Goal: Obtain resource: Obtain resource

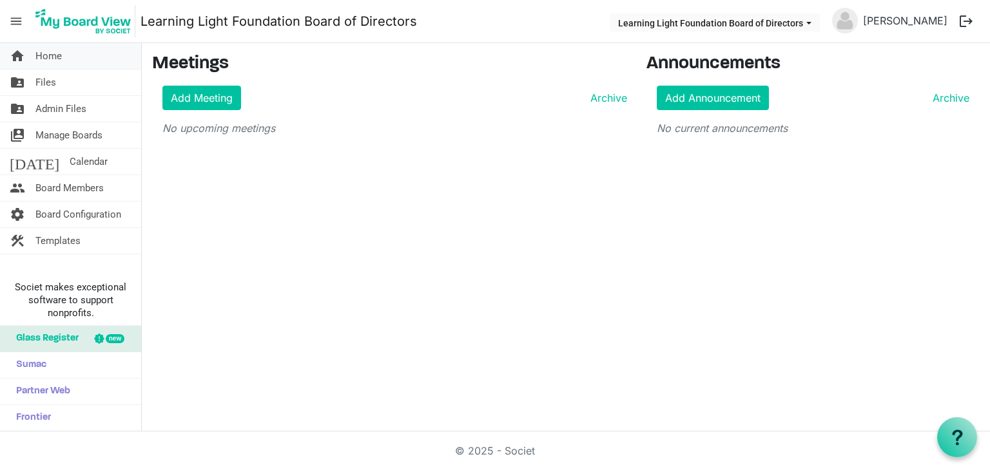
click at [61, 59] on span "Home" at bounding box center [48, 56] width 26 height 26
click at [86, 186] on span "Board Members" at bounding box center [69, 188] width 68 height 26
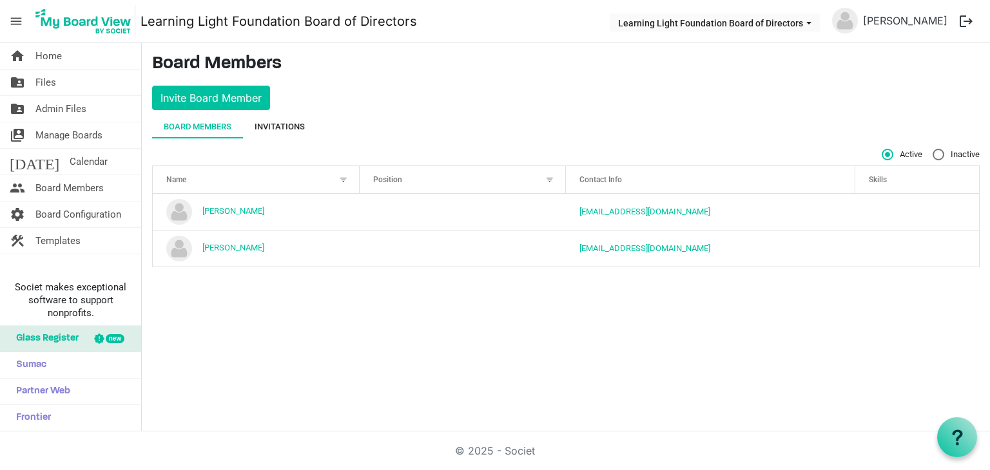
click at [278, 127] on div "Invitations" at bounding box center [280, 127] width 50 height 13
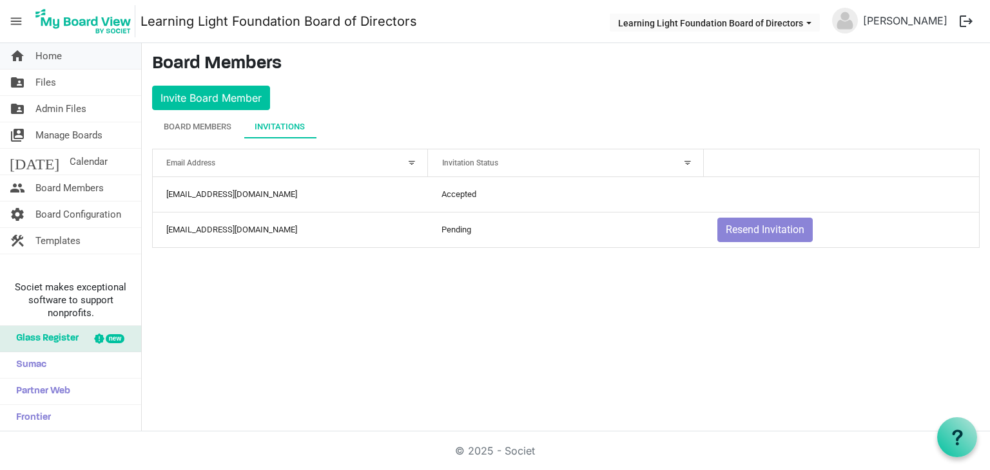
click at [80, 61] on link "home Home" at bounding box center [70, 56] width 141 height 26
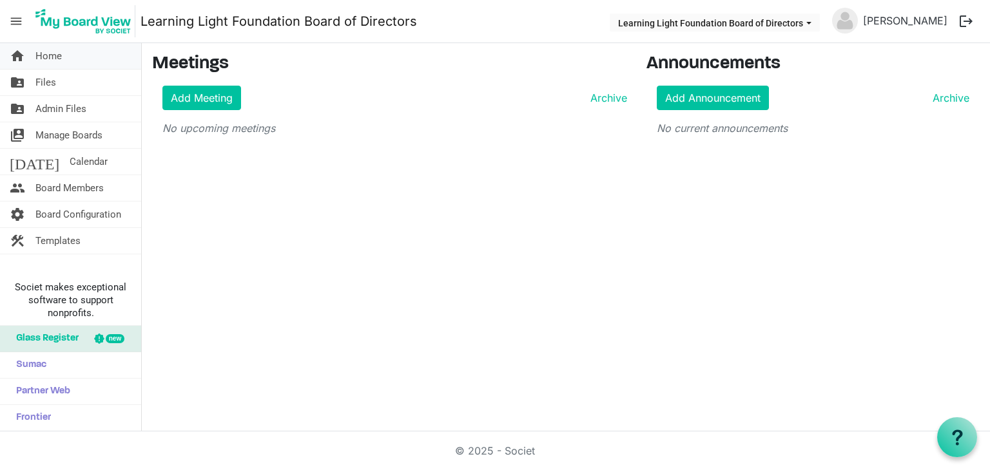
click at [82, 50] on link "home Home" at bounding box center [70, 56] width 141 height 26
click at [67, 181] on span "Board Members" at bounding box center [69, 188] width 68 height 26
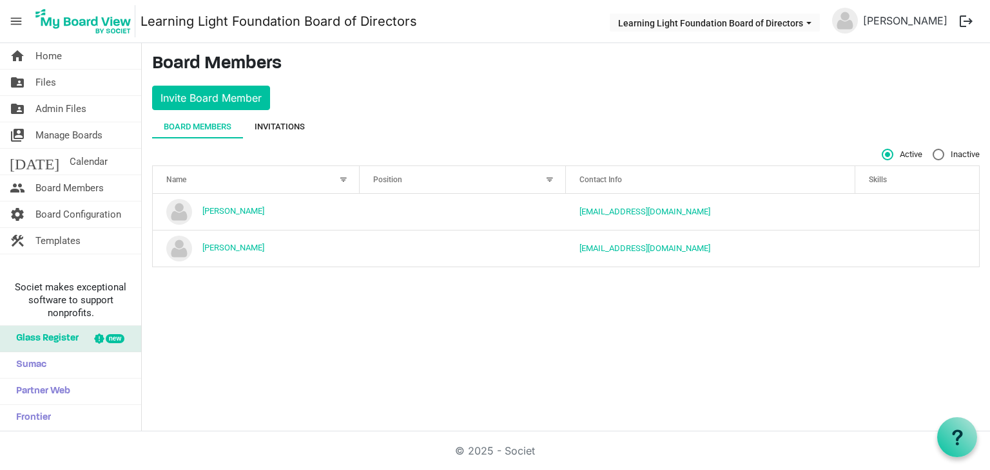
click at [283, 130] on div "Invitations" at bounding box center [280, 127] width 50 height 13
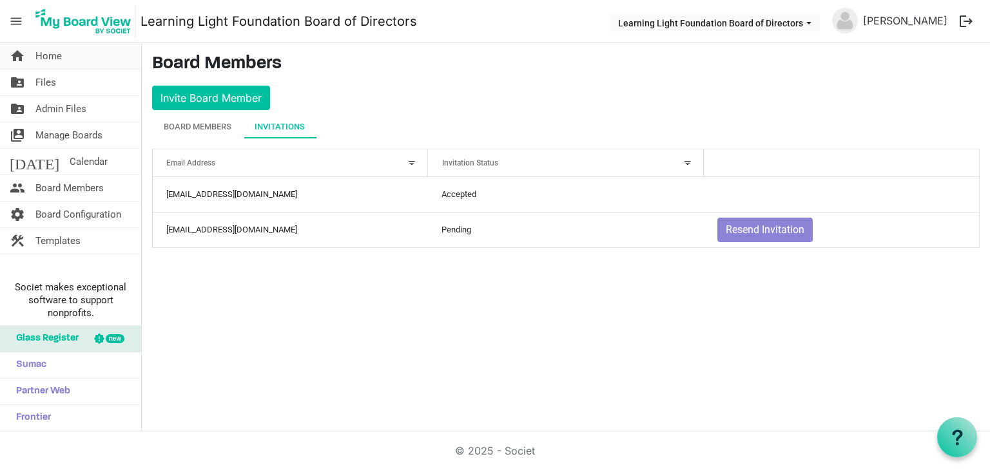
click at [67, 52] on link "home Home" at bounding box center [70, 56] width 141 height 26
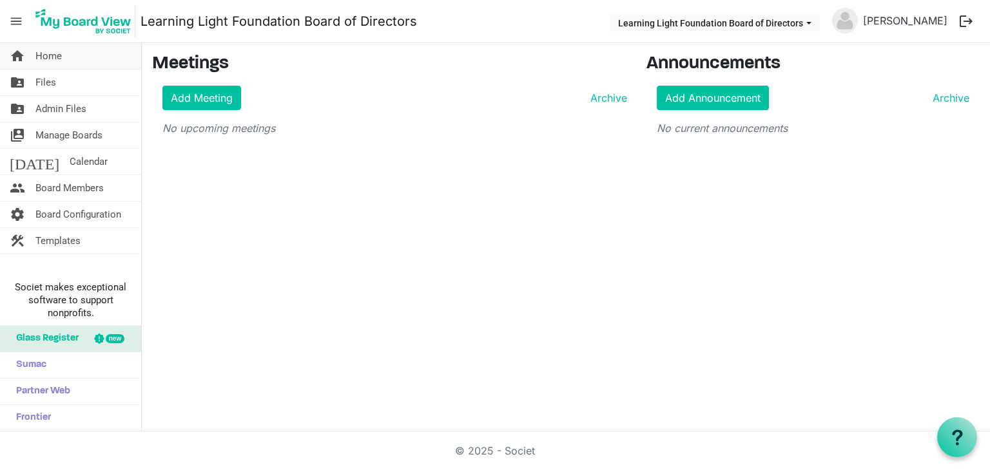
click at [59, 55] on span "Home" at bounding box center [48, 56] width 26 height 26
click at [72, 52] on link "home Home" at bounding box center [70, 56] width 141 height 26
click at [212, 99] on link "Add Meeting" at bounding box center [201, 98] width 79 height 24
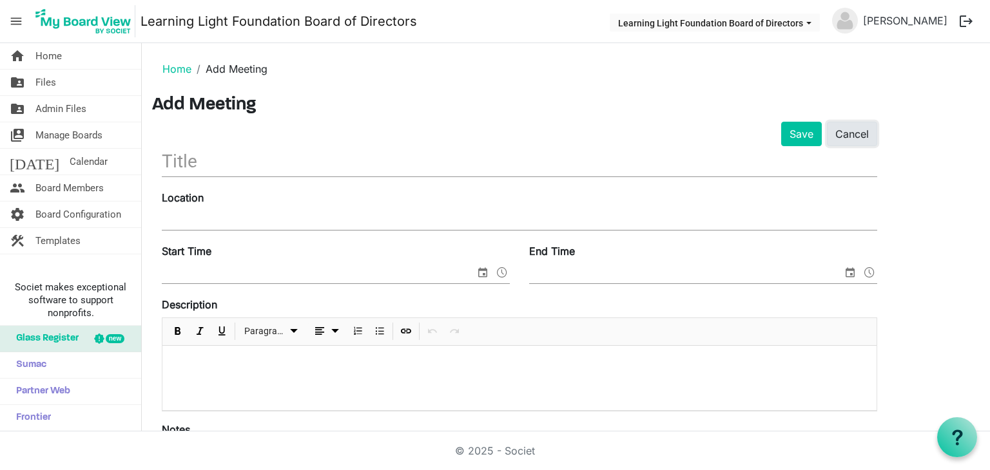
click at [867, 137] on link "Cancel" at bounding box center [852, 134] width 50 height 24
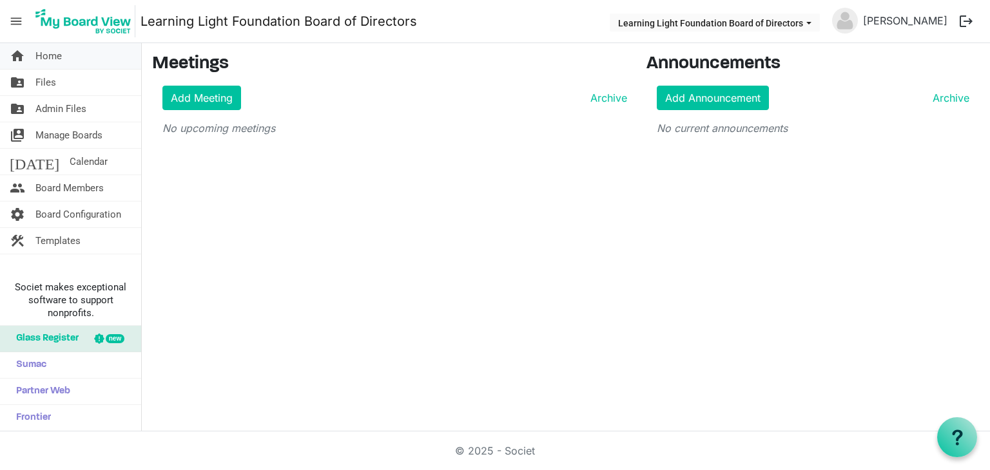
click at [71, 64] on link "home Home" at bounding box center [70, 56] width 141 height 26
click at [41, 53] on span "Home" at bounding box center [48, 56] width 26 height 26
click at [23, 86] on span "folder_shared" at bounding box center [17, 83] width 15 height 26
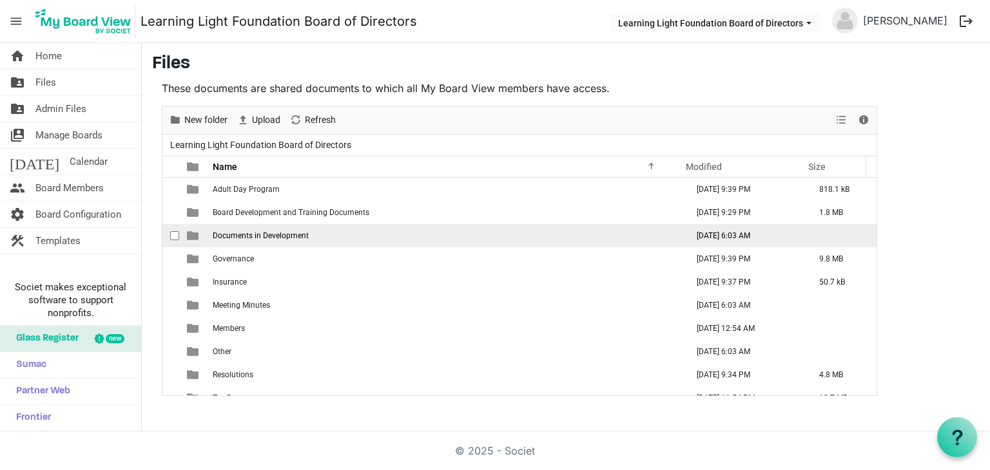
click at [322, 238] on td "Documents in Development" at bounding box center [446, 235] width 474 height 23
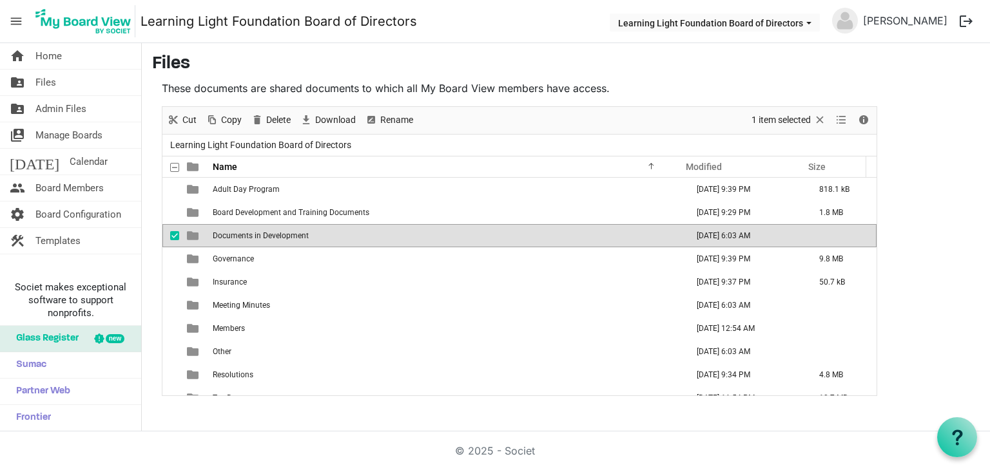
click at [284, 235] on span "Documents in Development" at bounding box center [261, 235] width 96 height 9
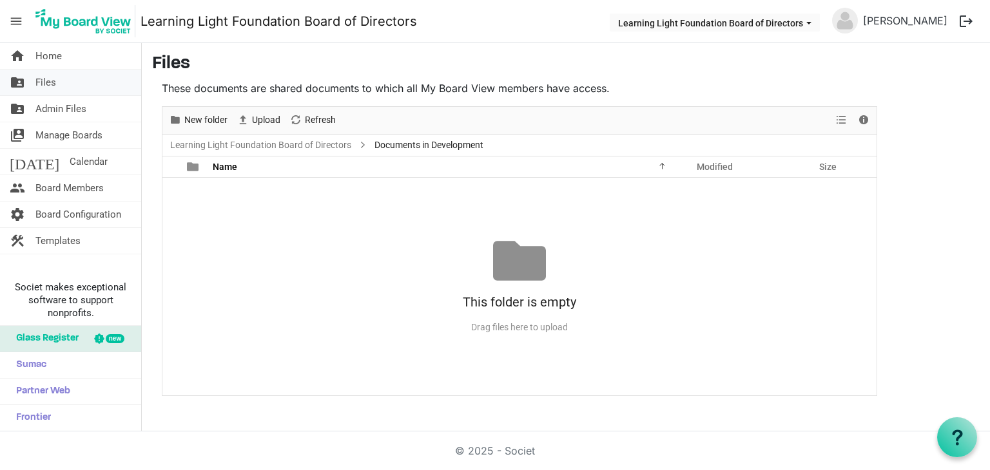
click at [75, 81] on link "folder_shared Files" at bounding box center [70, 83] width 141 height 26
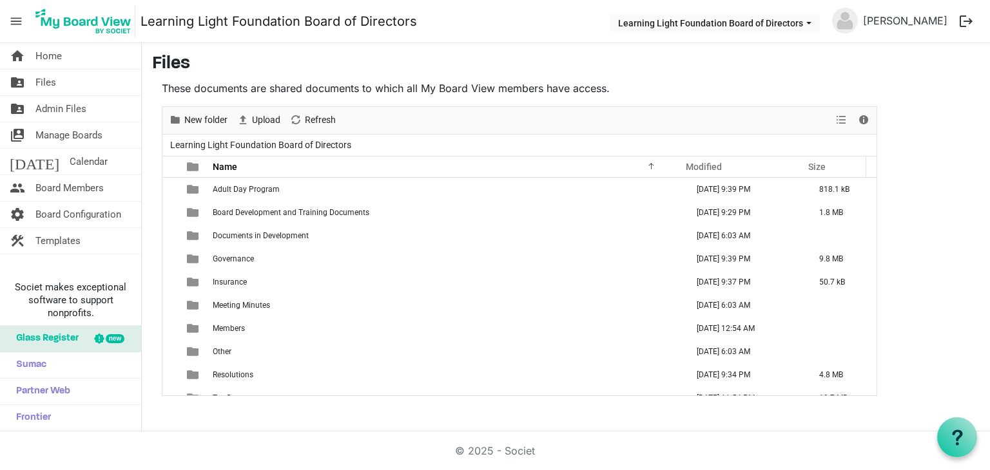
click at [77, 63] on link "home Home" at bounding box center [70, 56] width 141 height 26
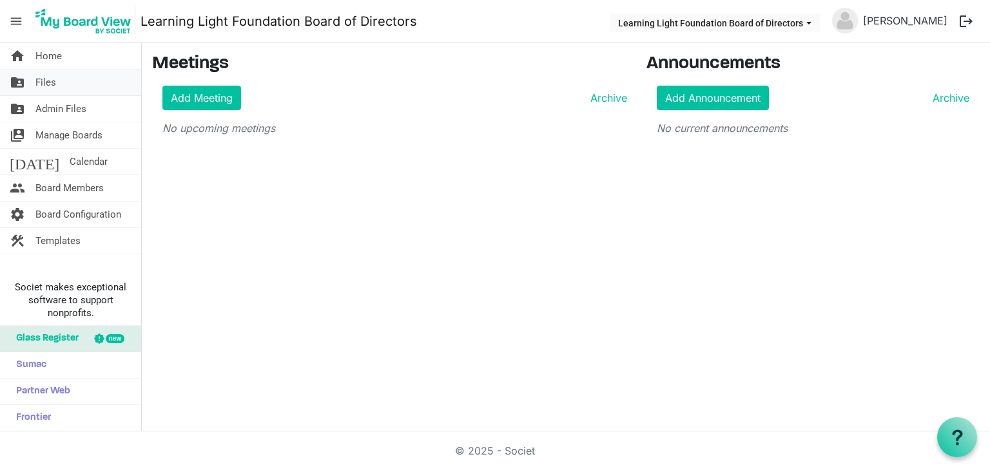
click at [68, 80] on link "folder_shared Files" at bounding box center [70, 83] width 141 height 26
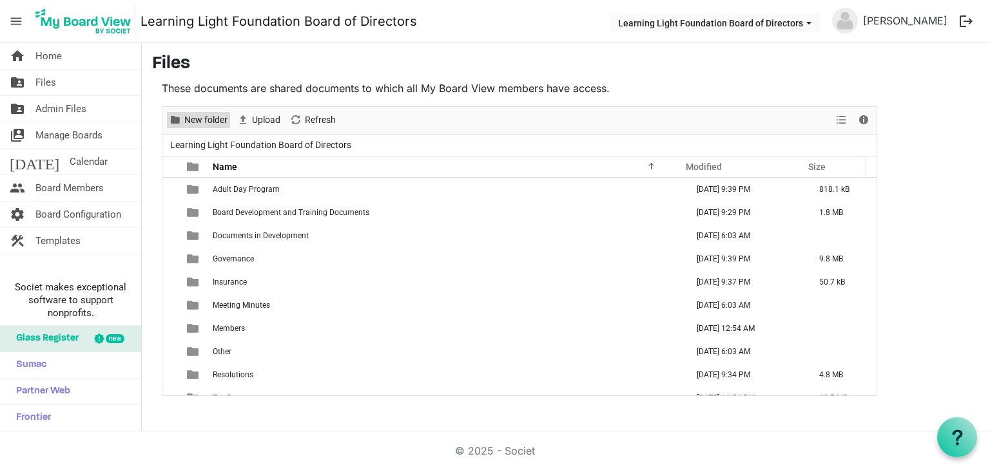
click at [188, 122] on span "New folder" at bounding box center [206, 120] width 46 height 16
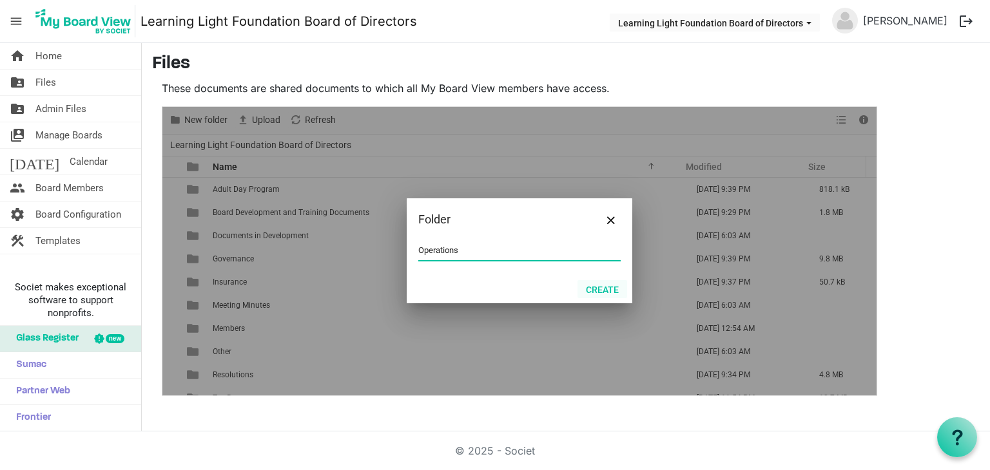
type input "Operations"
click at [594, 289] on button "Create" at bounding box center [602, 289] width 50 height 18
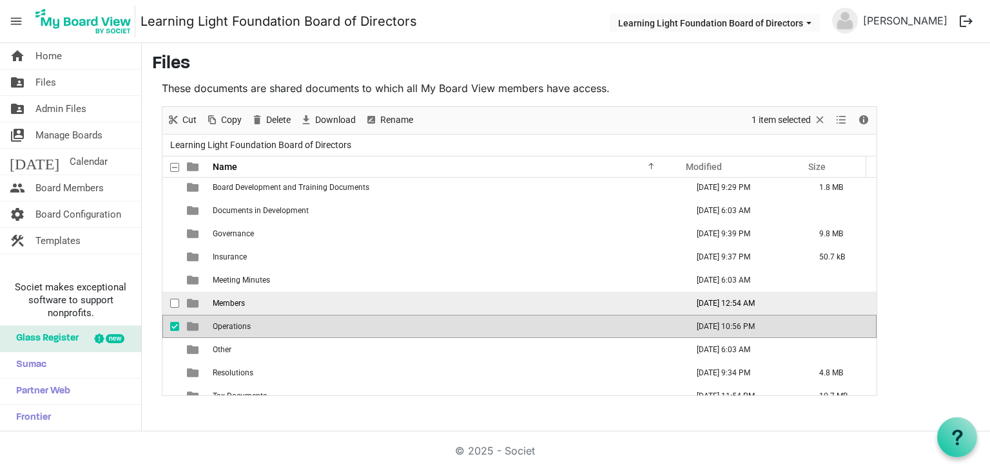
scroll to position [37, 0]
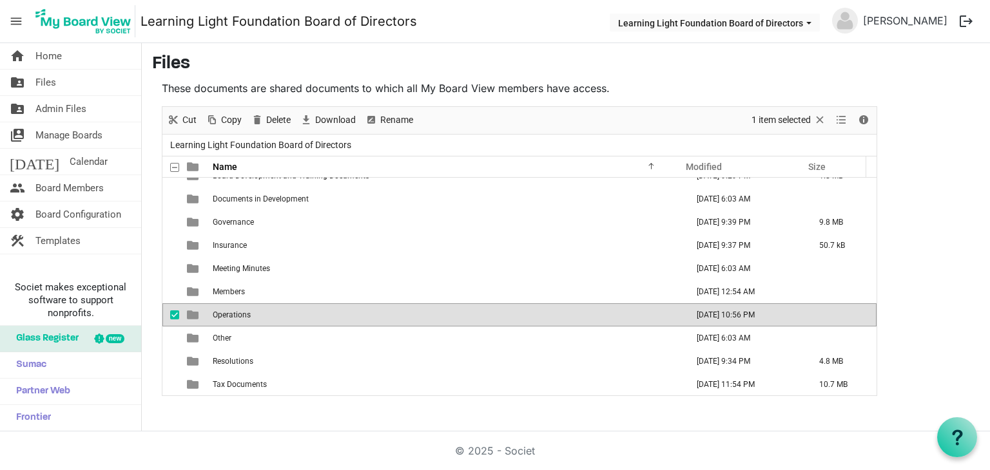
click at [235, 316] on span "Operations" at bounding box center [232, 315] width 38 height 9
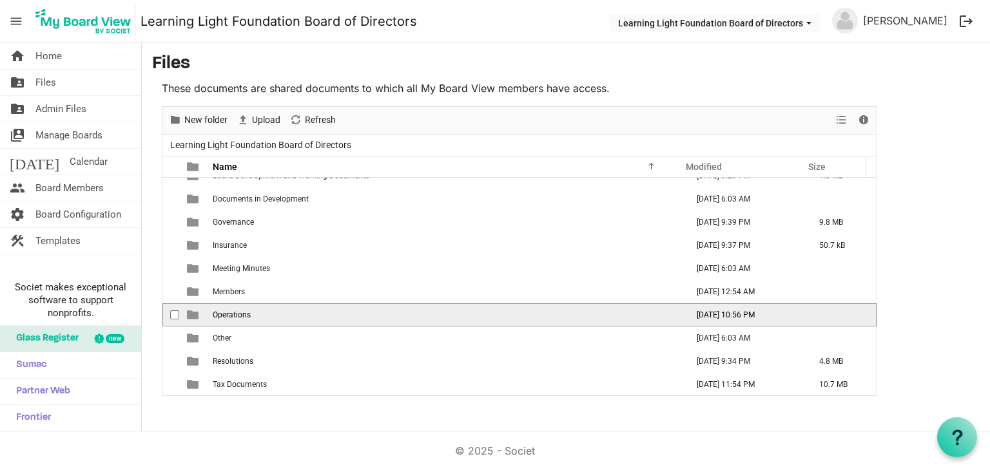
click at [235, 316] on span "Operations" at bounding box center [232, 315] width 38 height 9
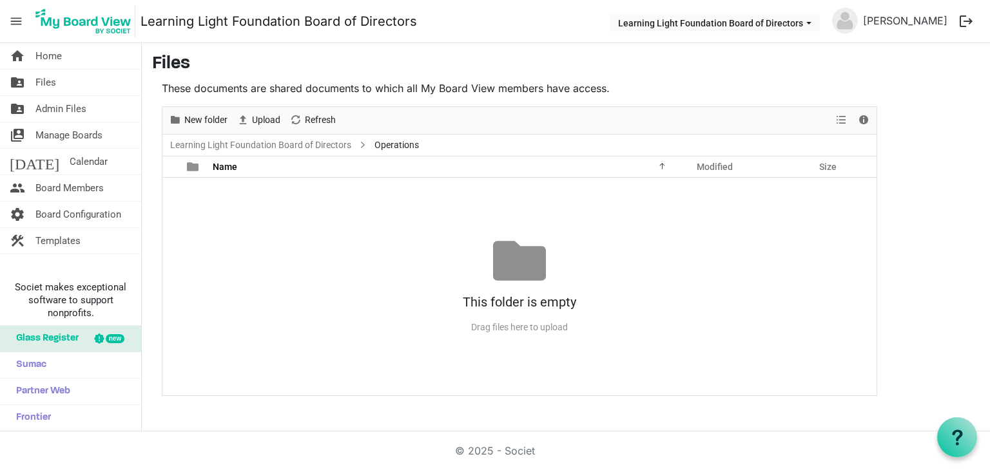
scroll to position [0, 0]
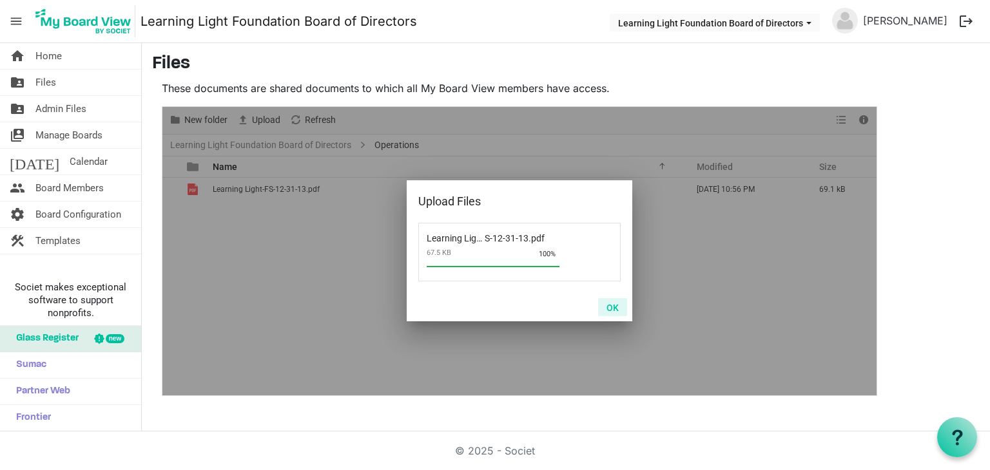
click at [601, 309] on button "OK" at bounding box center [612, 307] width 29 height 18
click at [615, 311] on button "OK" at bounding box center [612, 307] width 29 height 18
click at [606, 309] on button "OK" at bounding box center [612, 307] width 29 height 18
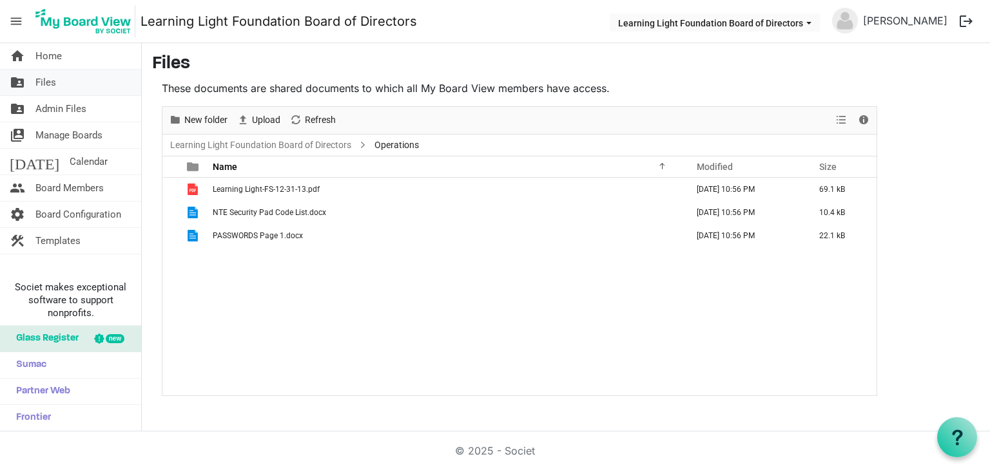
click at [77, 83] on link "folder_shared Files" at bounding box center [70, 83] width 141 height 26
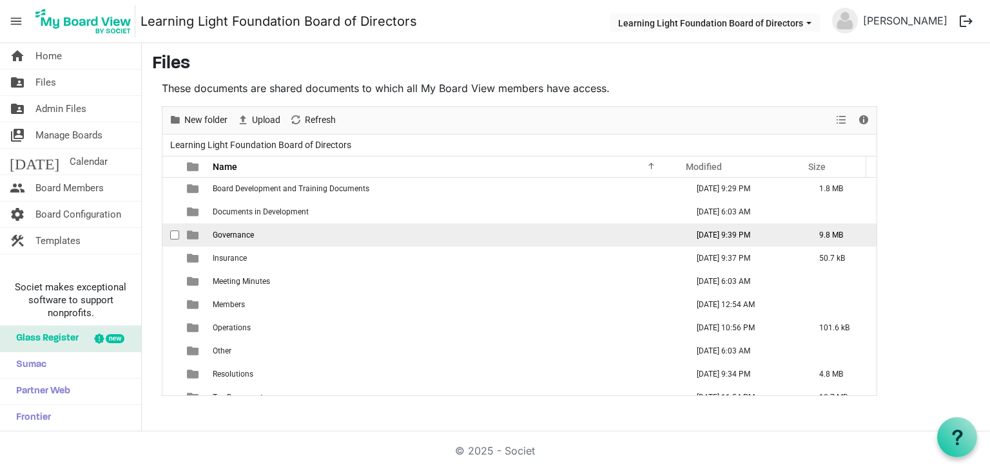
scroll to position [37, 0]
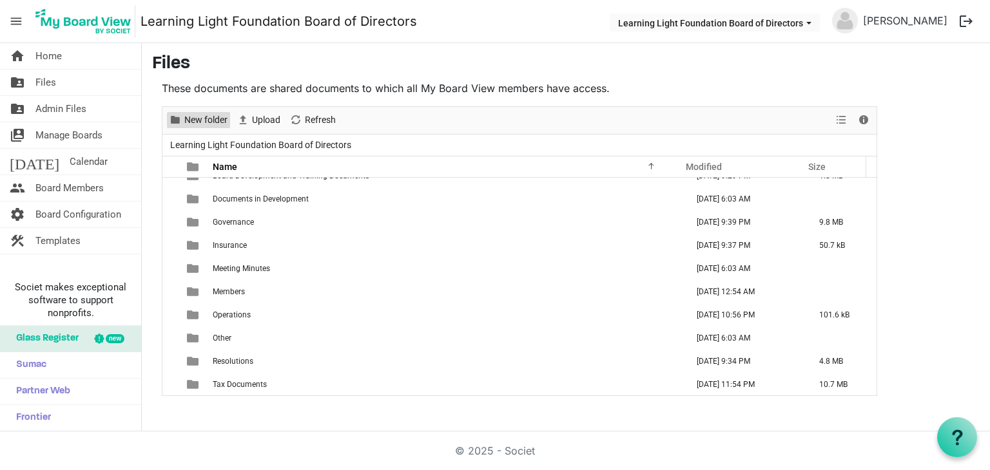
click at [198, 119] on span "New folder" at bounding box center [206, 120] width 46 height 16
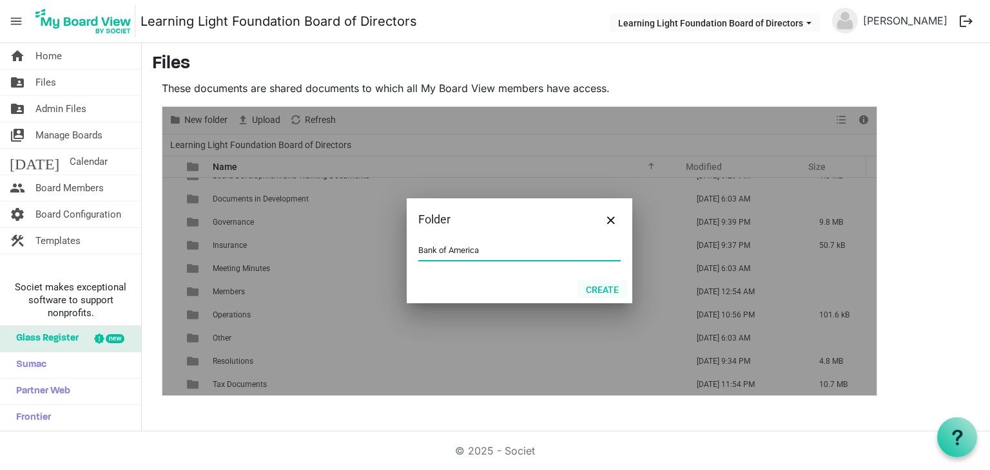
type input "Bank of America"
click at [609, 291] on button "Create" at bounding box center [602, 289] width 50 height 18
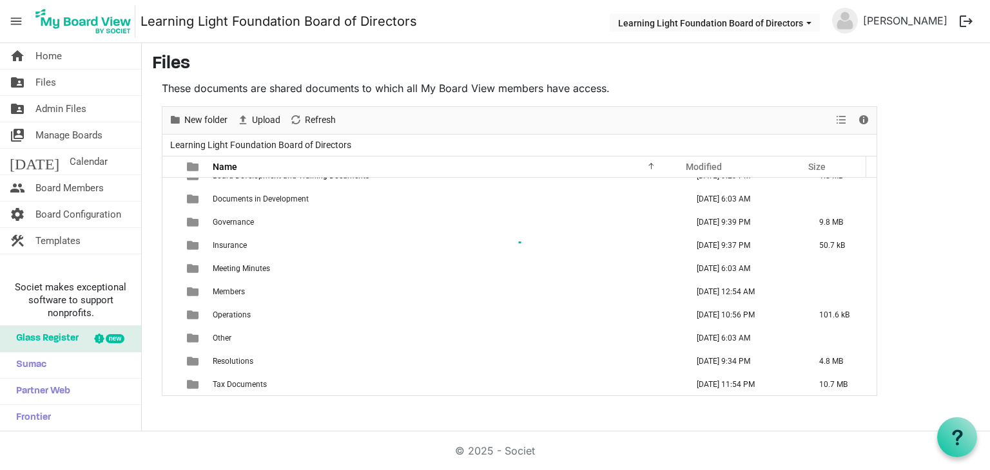
scroll to position [0, 0]
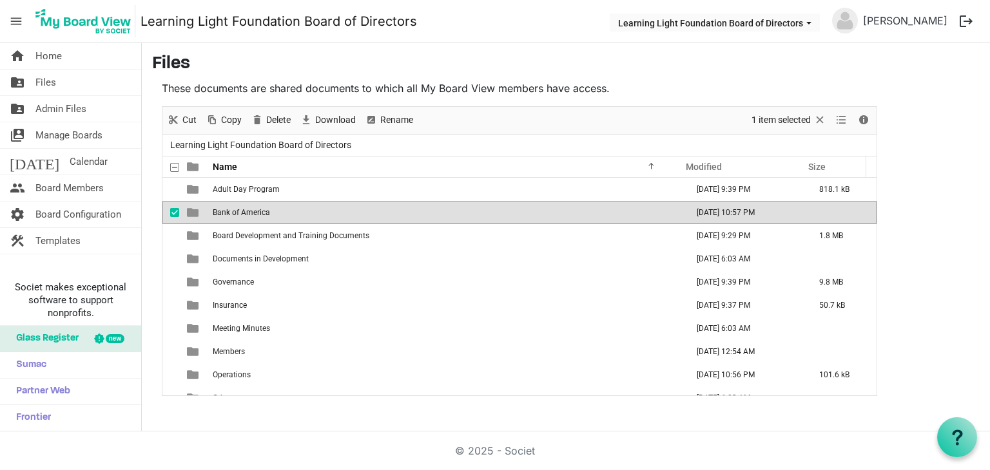
click at [275, 215] on td "Bank of America" at bounding box center [446, 212] width 474 height 23
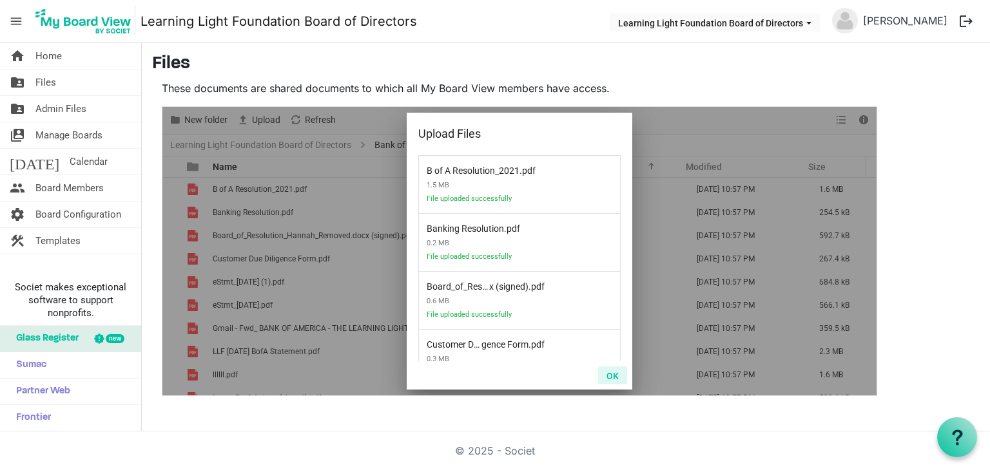
click at [615, 377] on button "OK" at bounding box center [612, 376] width 29 height 18
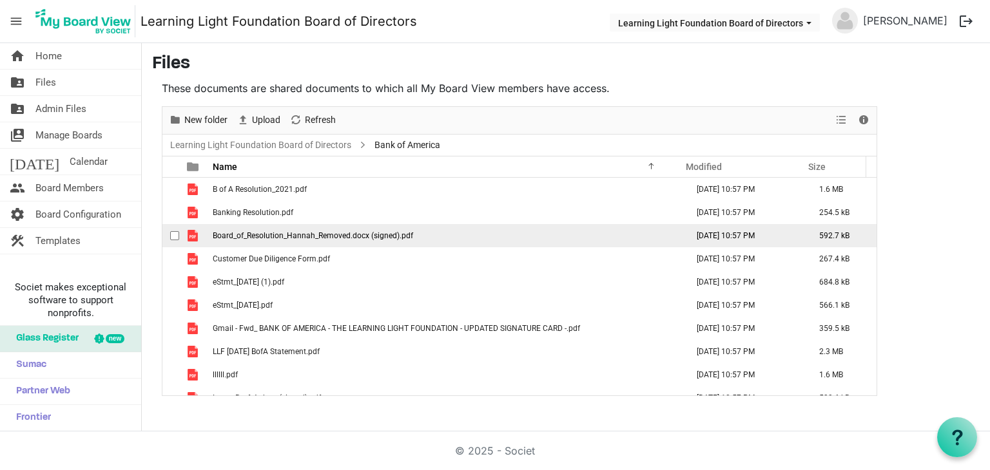
scroll to position [37, 0]
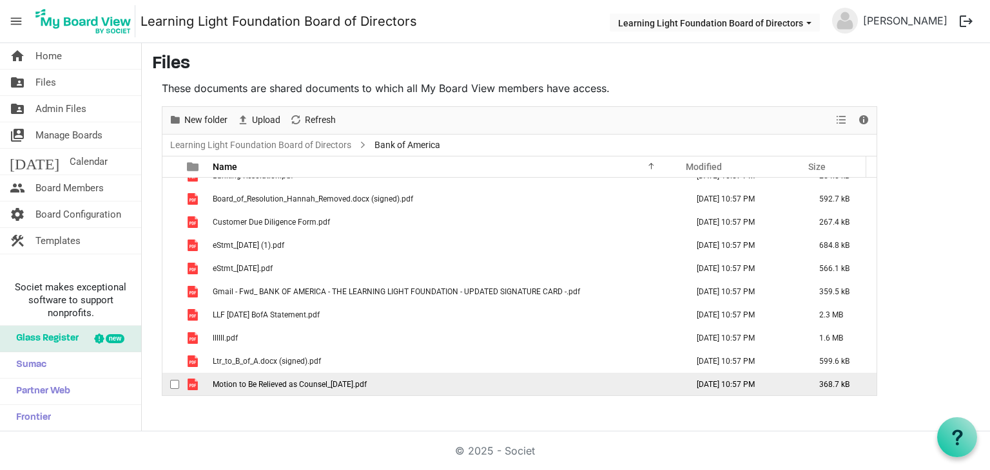
click at [175, 381] on span "checkbox" at bounding box center [174, 384] width 9 height 9
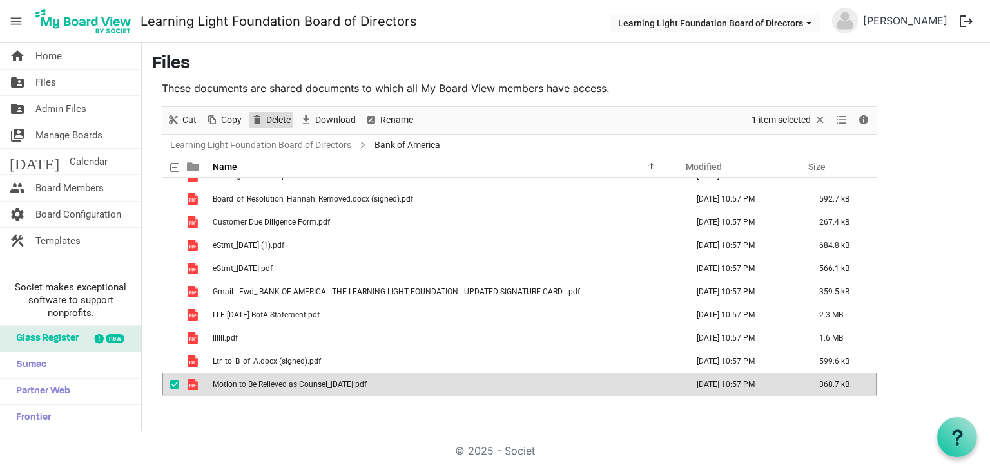
click at [286, 114] on span "Delete" at bounding box center [278, 120] width 27 height 16
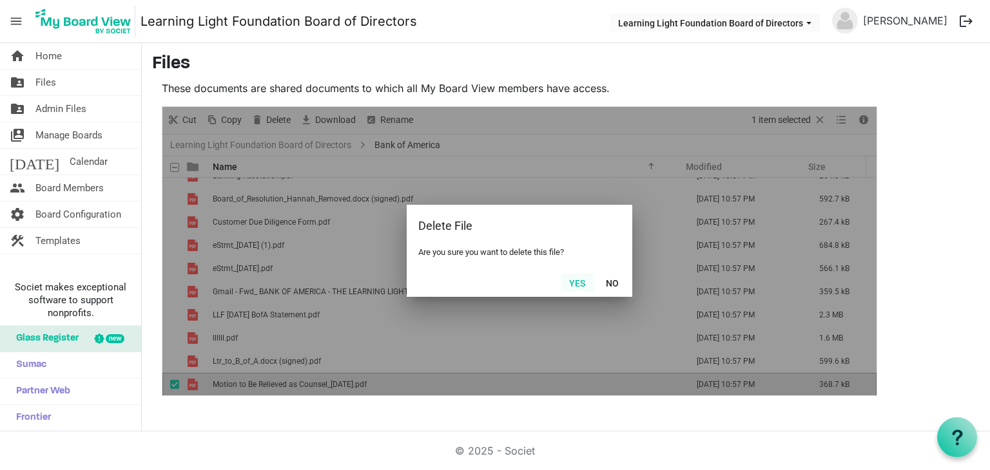
click at [576, 282] on button "Yes" at bounding box center [577, 283] width 33 height 18
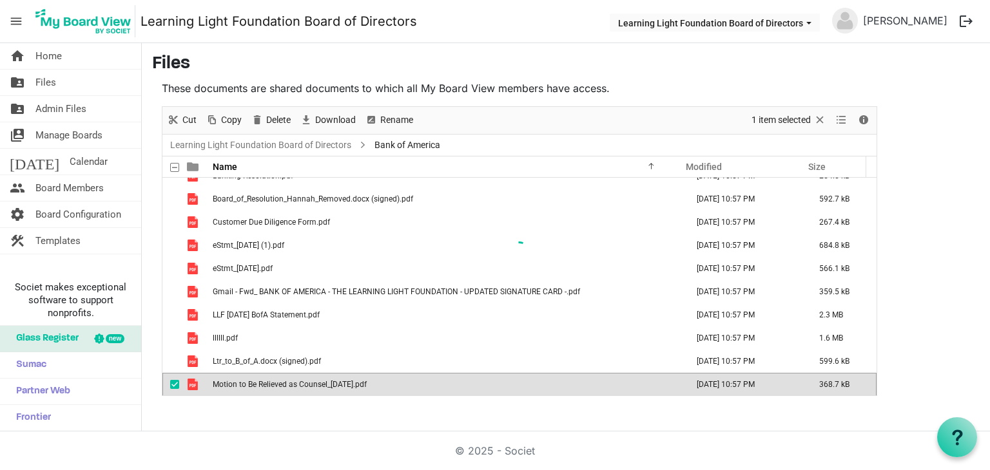
scroll to position [14, 0]
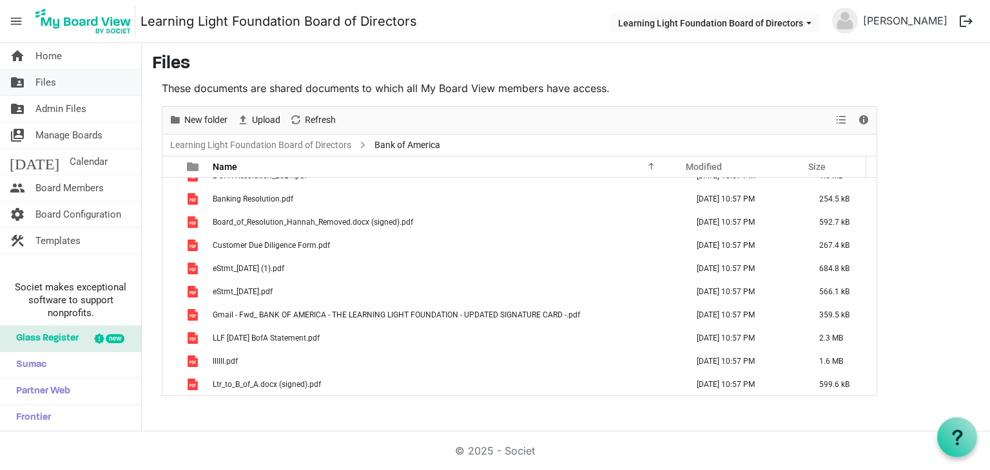
click at [70, 87] on link "folder_shared Files" at bounding box center [70, 83] width 141 height 26
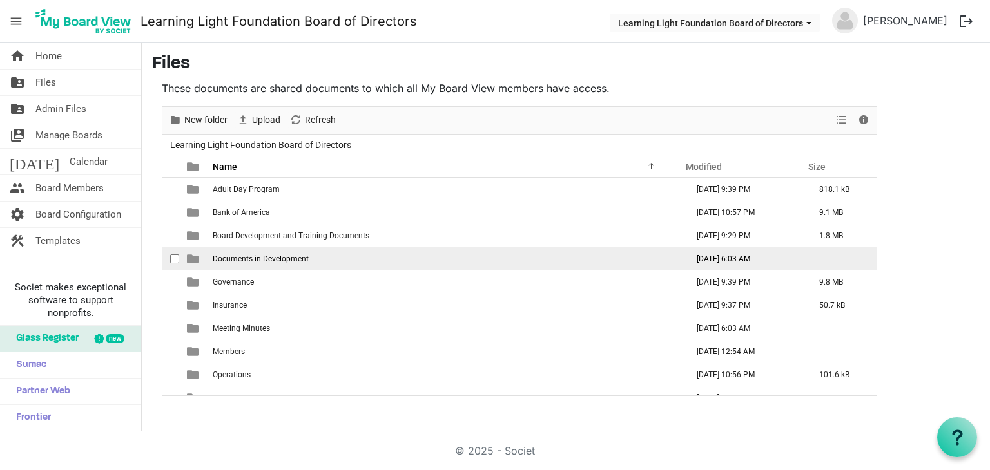
scroll to position [60, 0]
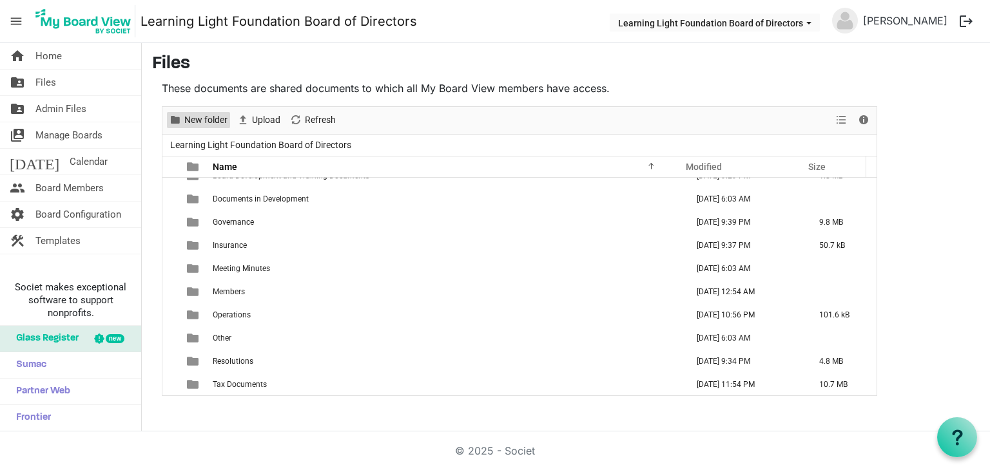
click at [220, 123] on span "New folder" at bounding box center [206, 120] width 46 height 16
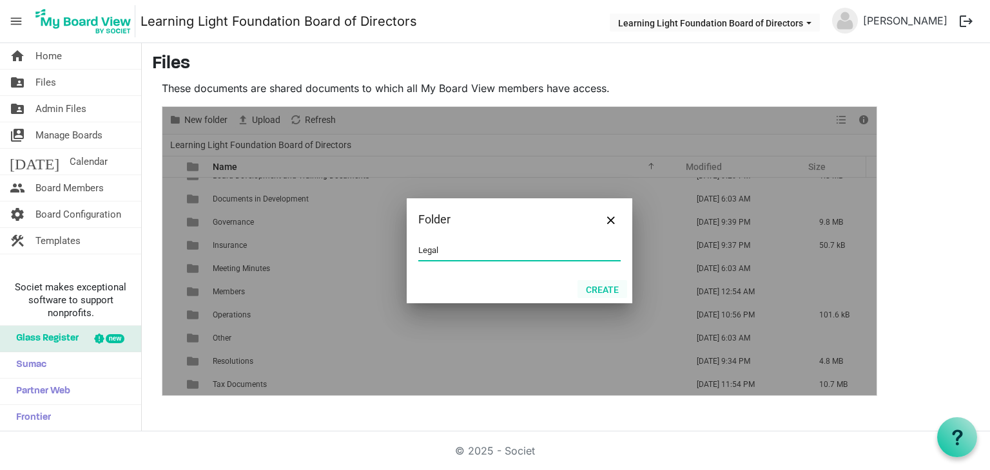
type input "Legal"
click at [601, 281] on button "Create" at bounding box center [602, 289] width 50 height 18
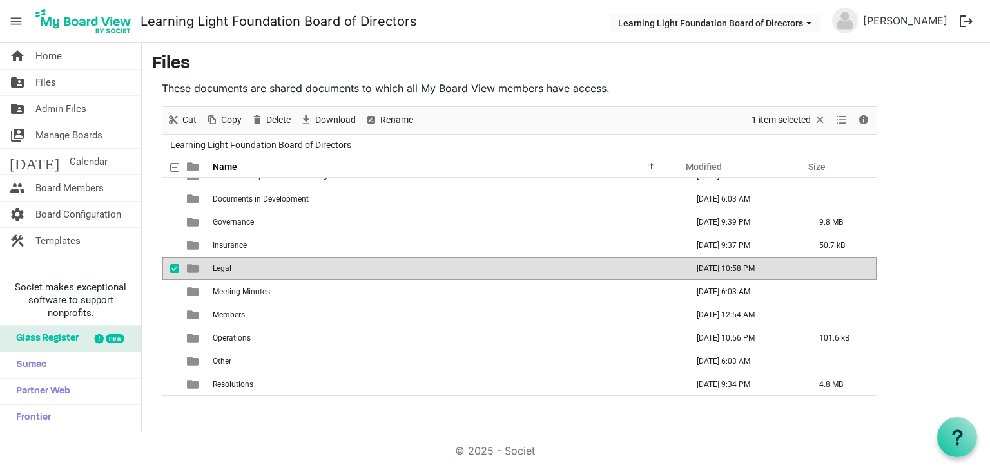
click at [245, 270] on td "Legal" at bounding box center [446, 268] width 474 height 23
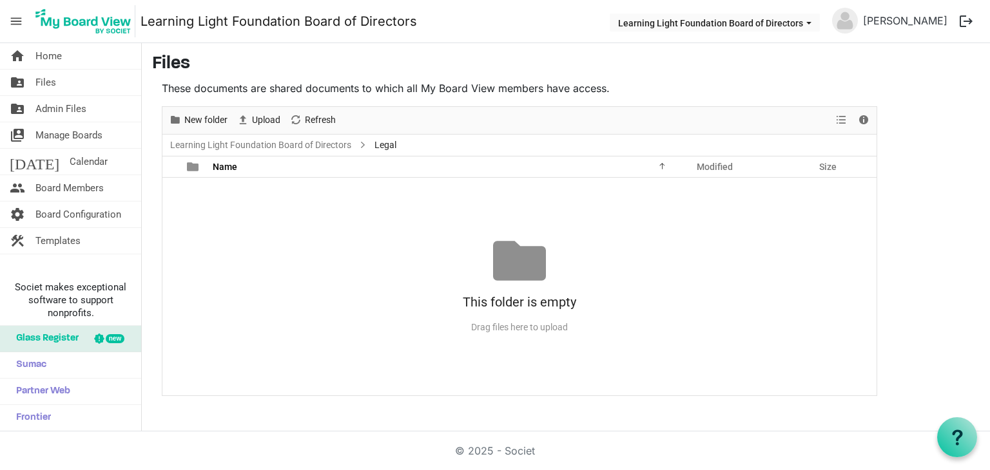
scroll to position [0, 0]
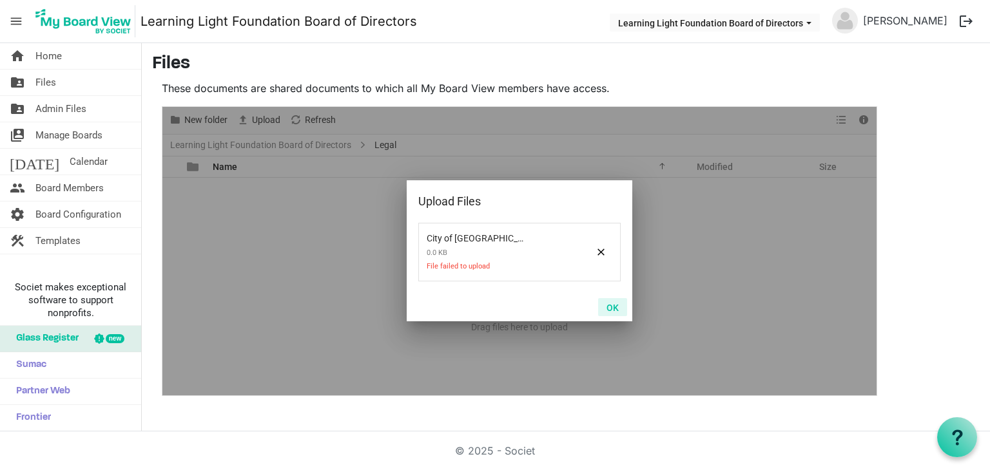
click at [606, 304] on button "OK" at bounding box center [612, 307] width 29 height 18
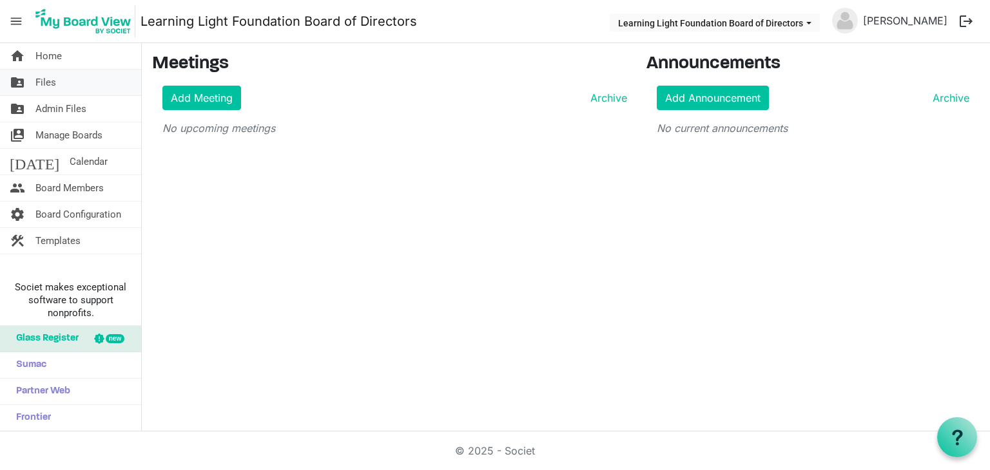
click at [69, 84] on link "folder_shared Files" at bounding box center [70, 83] width 141 height 26
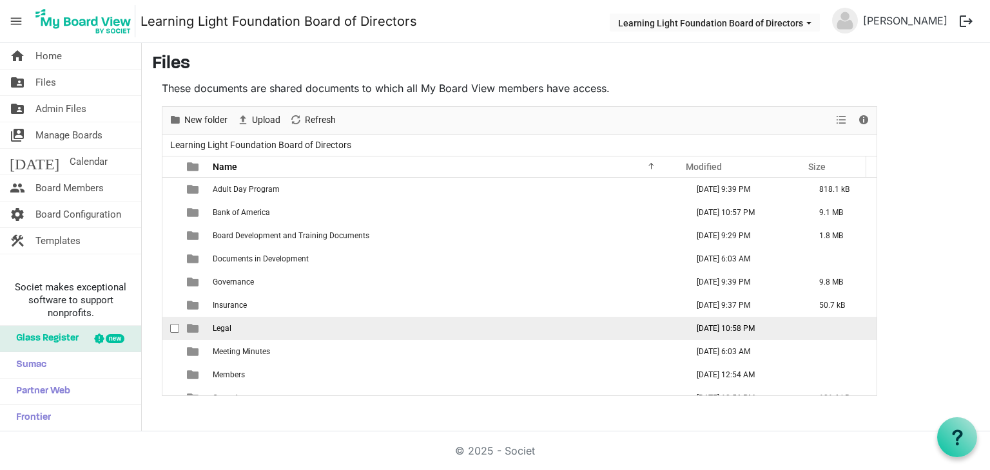
scroll to position [64, 0]
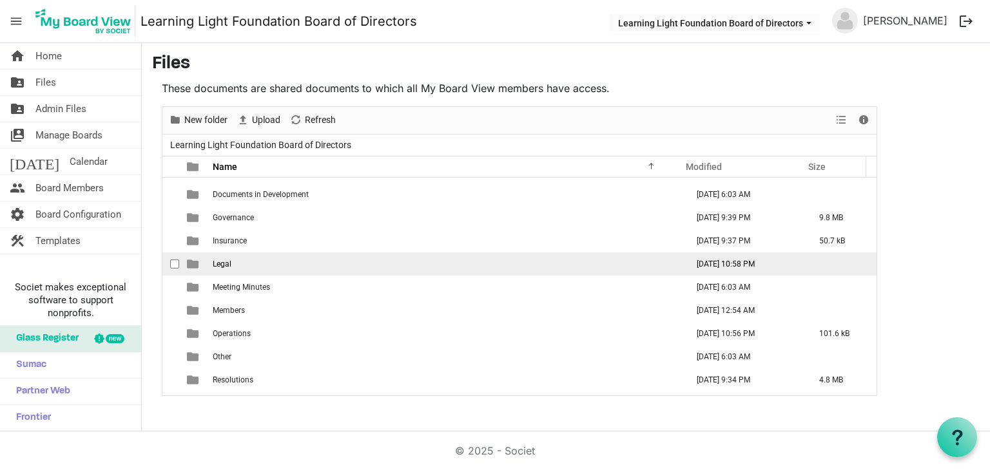
click at [172, 261] on span "checkbox" at bounding box center [174, 264] width 9 height 9
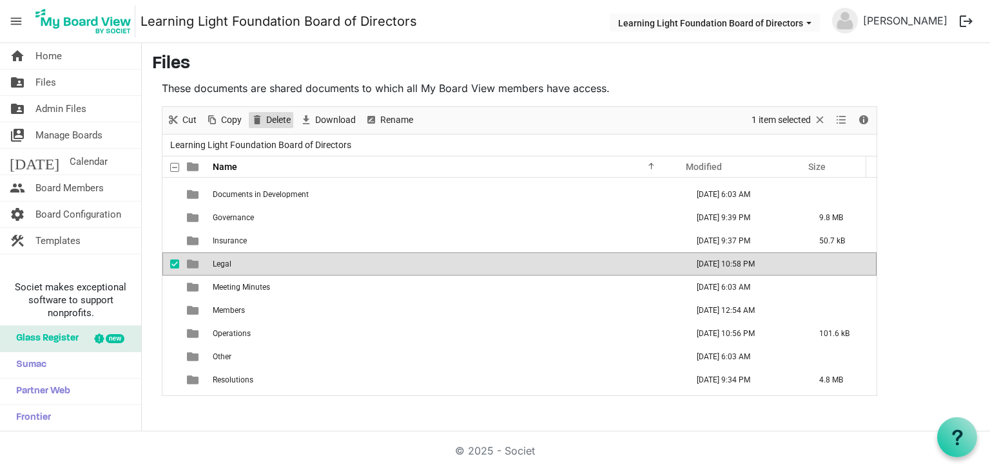
click at [258, 122] on span "Delete" at bounding box center [256, 120] width 15 height 16
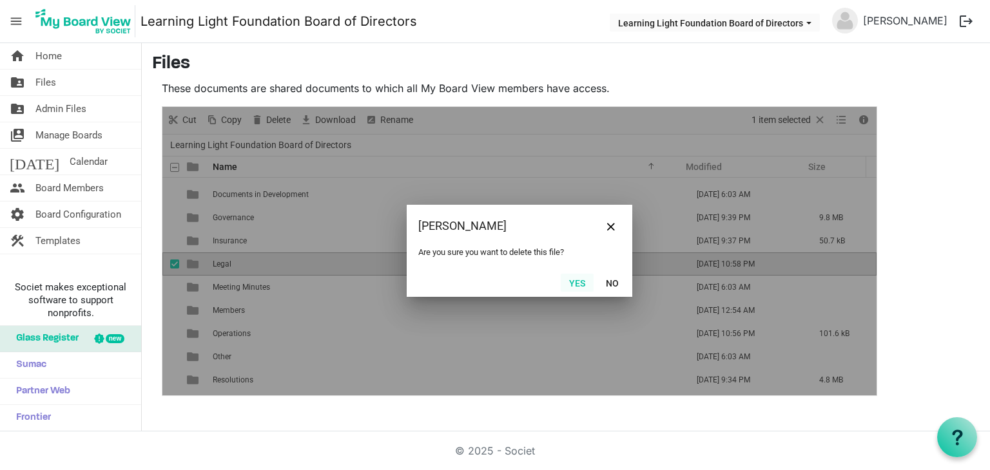
click at [570, 287] on button "Yes" at bounding box center [577, 283] width 33 height 18
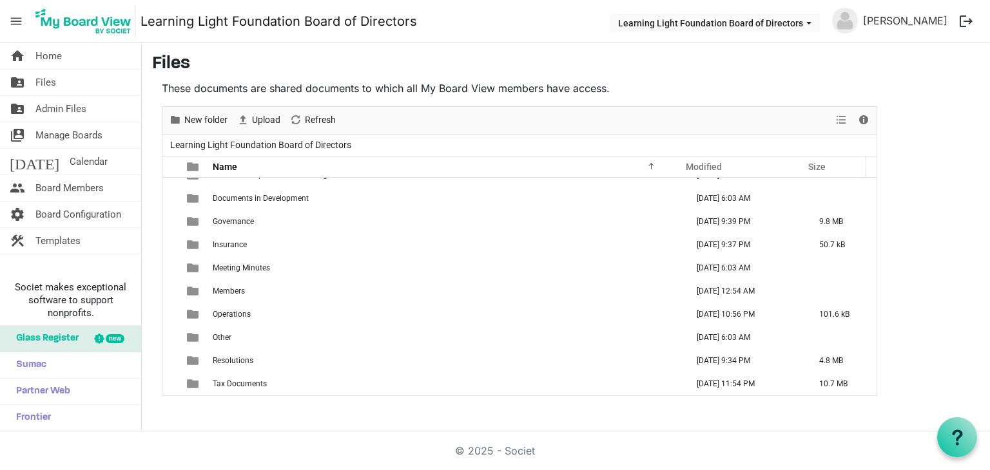
scroll to position [60, 0]
click at [180, 120] on span "New folder" at bounding box center [175, 120] width 15 height 16
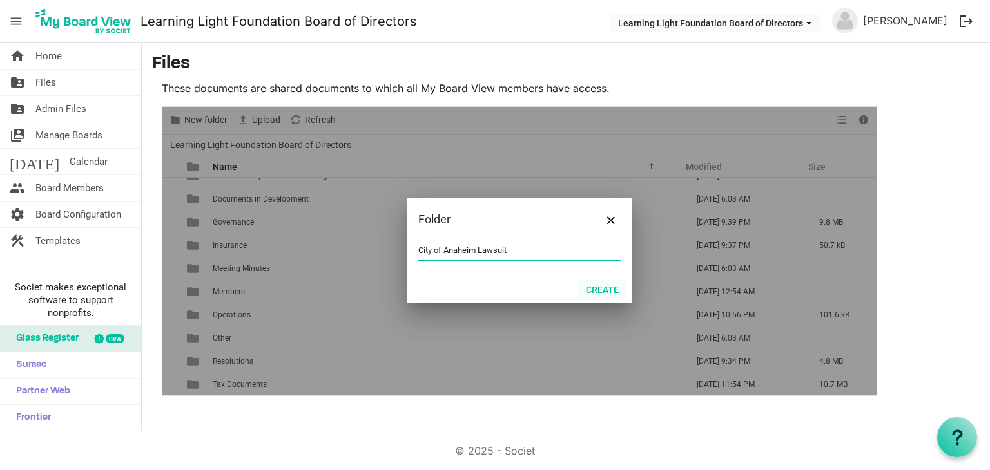
type input "City of Anaheim Lawsuit"
click at [606, 295] on button "Create" at bounding box center [602, 289] width 50 height 18
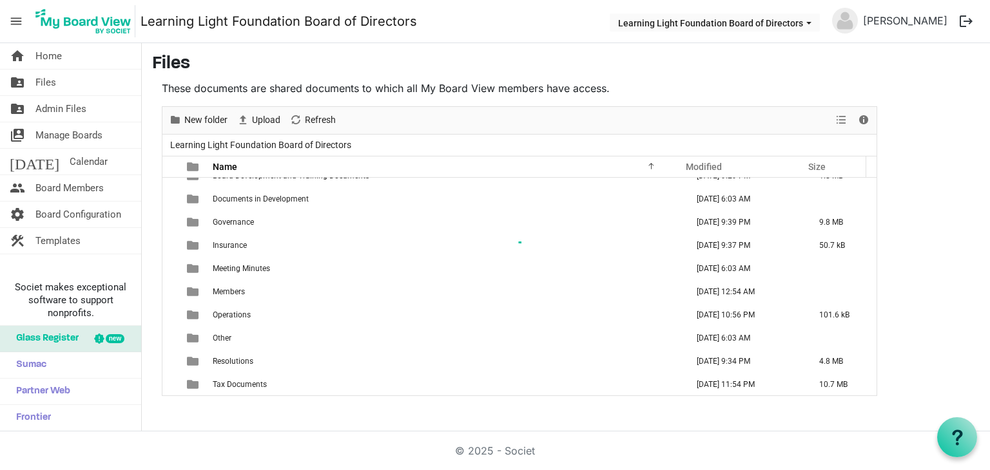
scroll to position [64, 0]
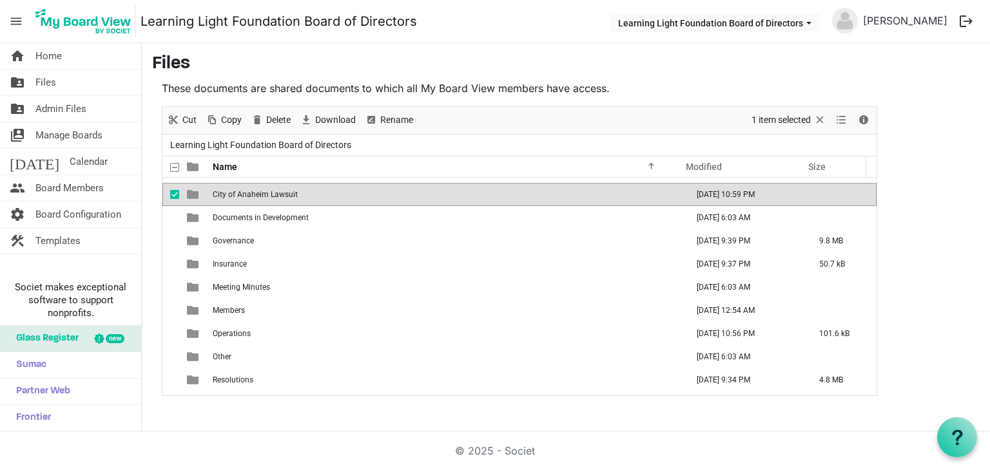
click at [583, 195] on td "City of Anaheim Lawsuit" at bounding box center [446, 194] width 474 height 23
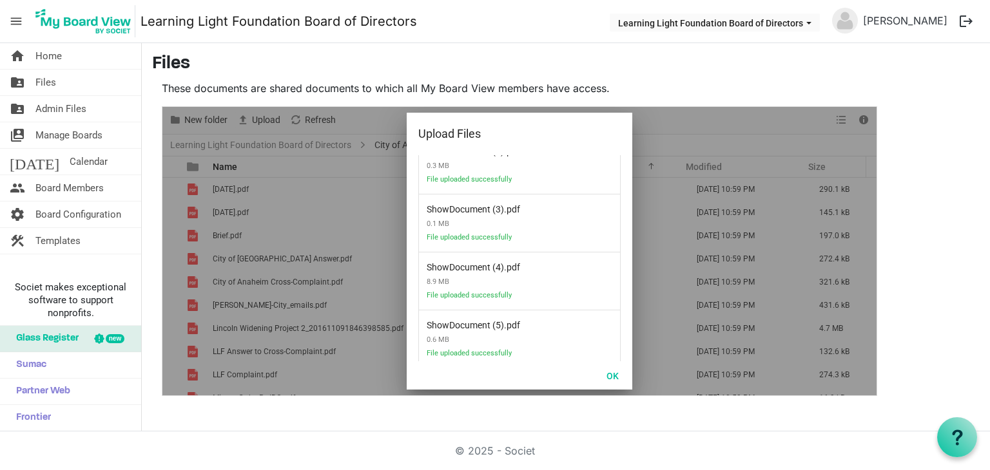
scroll to position [1081, 0]
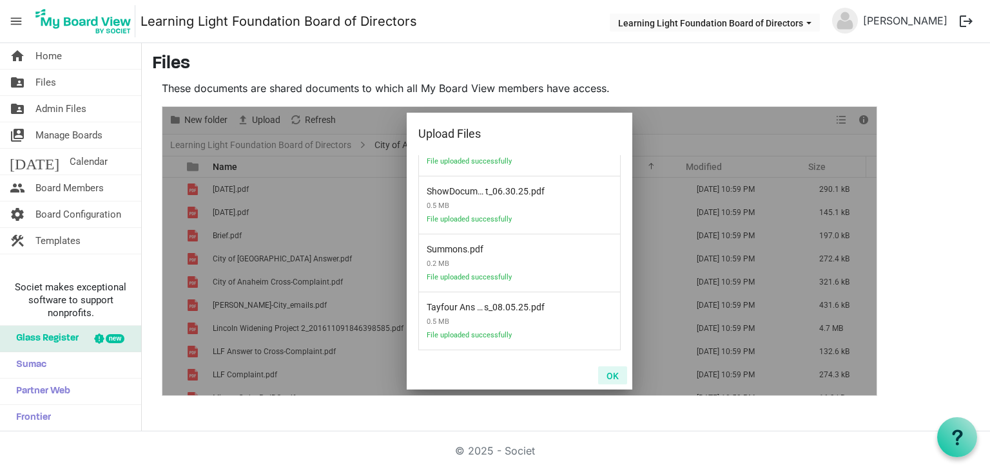
click at [612, 377] on button "OK" at bounding box center [612, 376] width 29 height 18
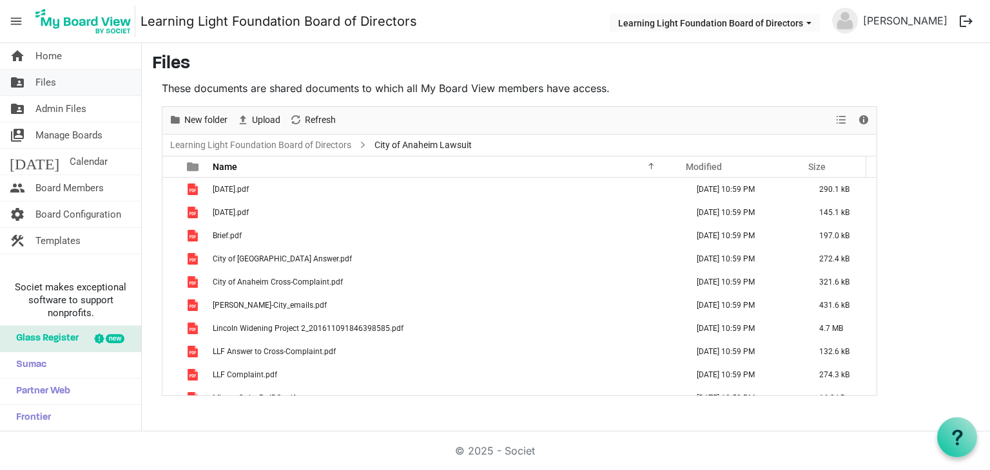
click at [103, 81] on link "folder_shared Files" at bounding box center [70, 83] width 141 height 26
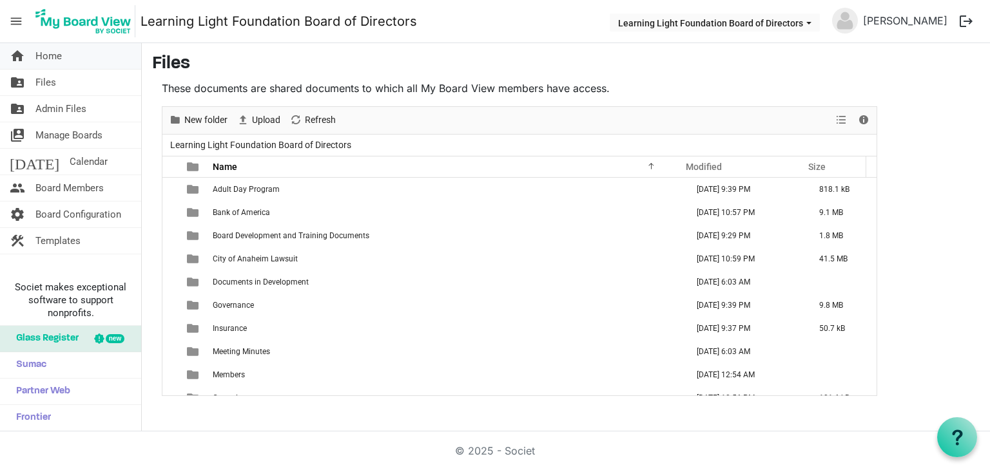
click at [46, 57] on span "Home" at bounding box center [48, 56] width 26 height 26
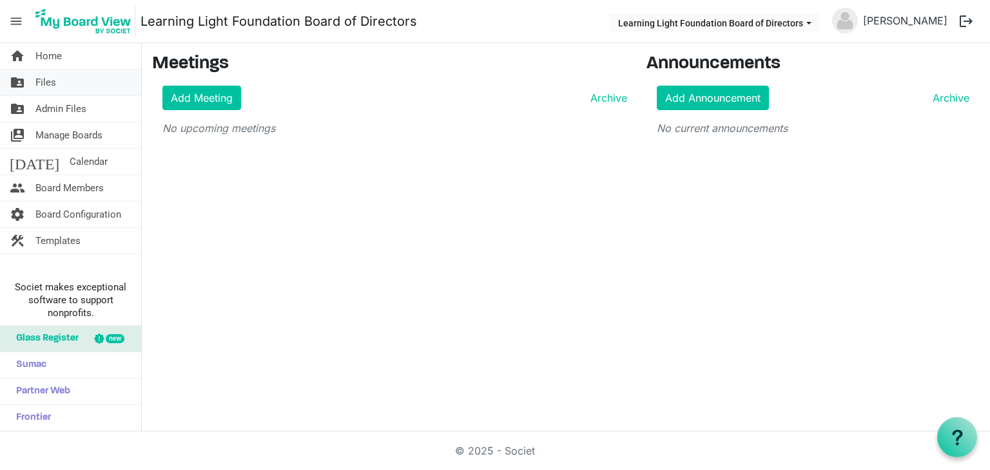
click at [59, 83] on link "folder_shared Files" at bounding box center [70, 83] width 141 height 26
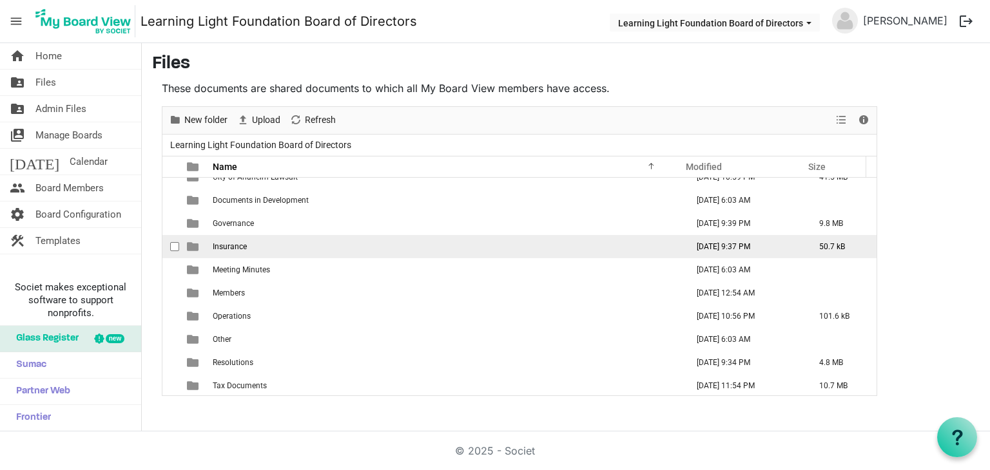
scroll to position [83, 0]
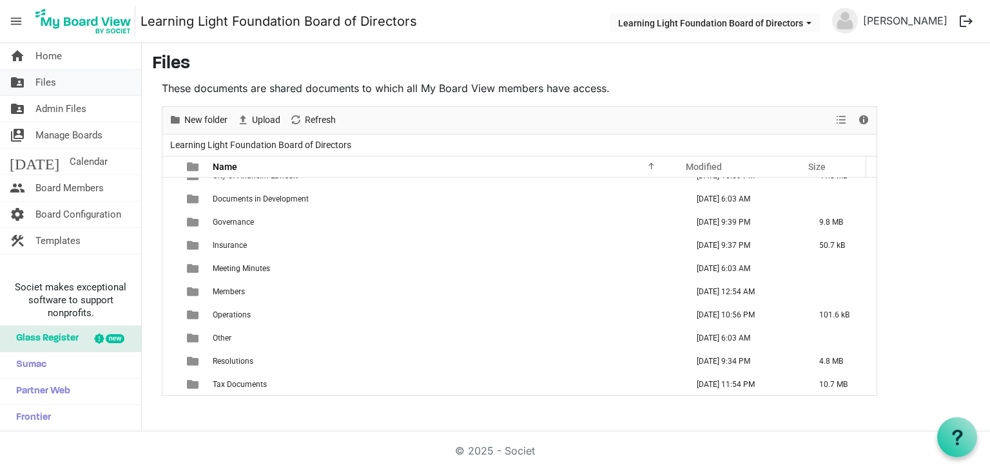
click at [41, 88] on span "Files" at bounding box center [45, 83] width 21 height 26
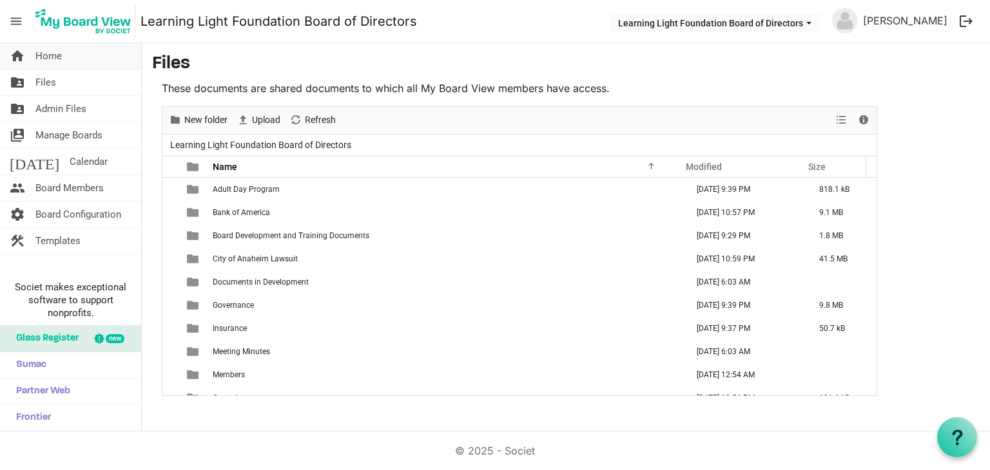
click at [57, 64] on span "Home" at bounding box center [48, 56] width 26 height 26
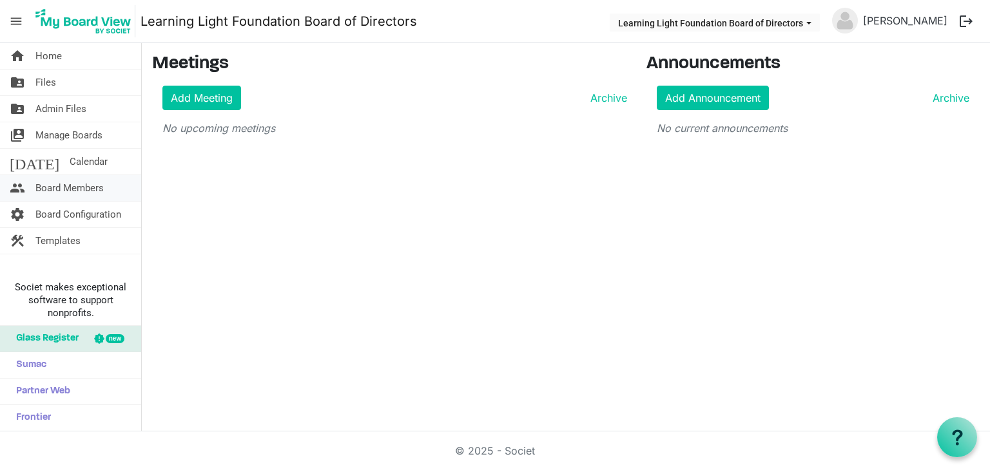
click at [77, 183] on span "Board Members" at bounding box center [69, 188] width 68 height 26
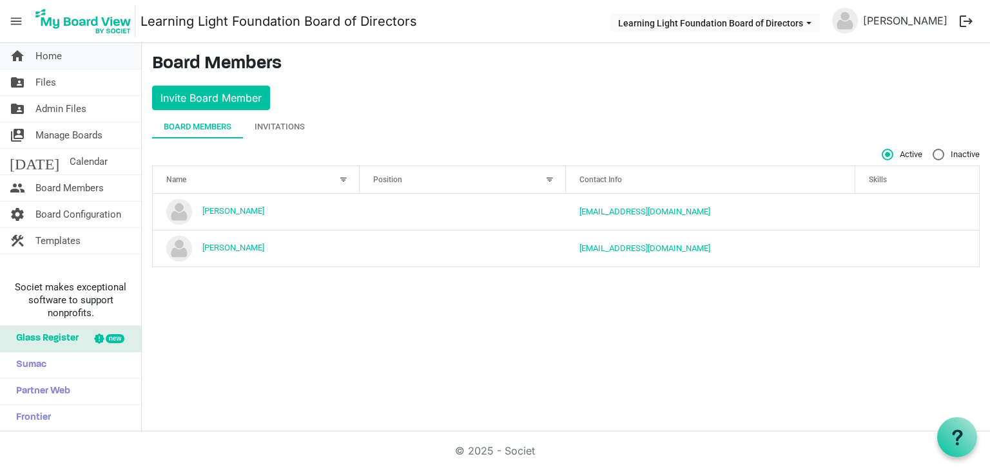
click at [43, 57] on span "Home" at bounding box center [48, 56] width 26 height 26
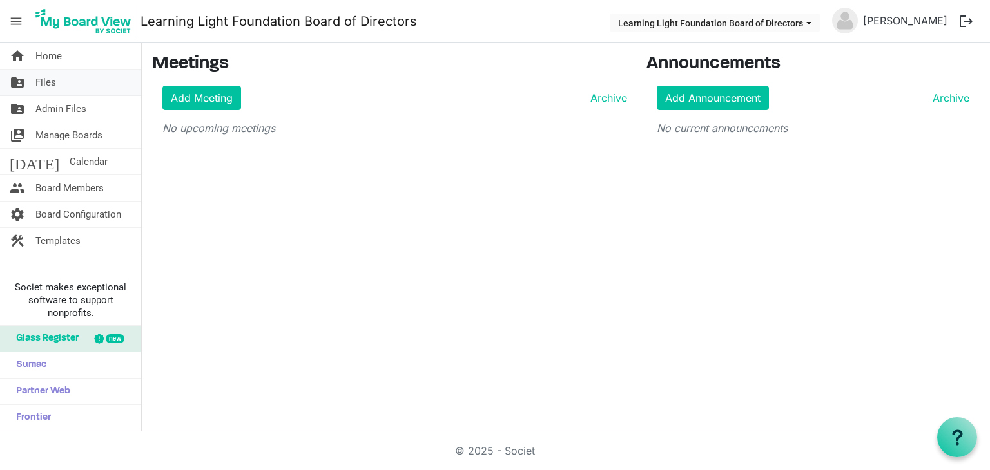
click at [46, 85] on span "Files" at bounding box center [45, 83] width 21 height 26
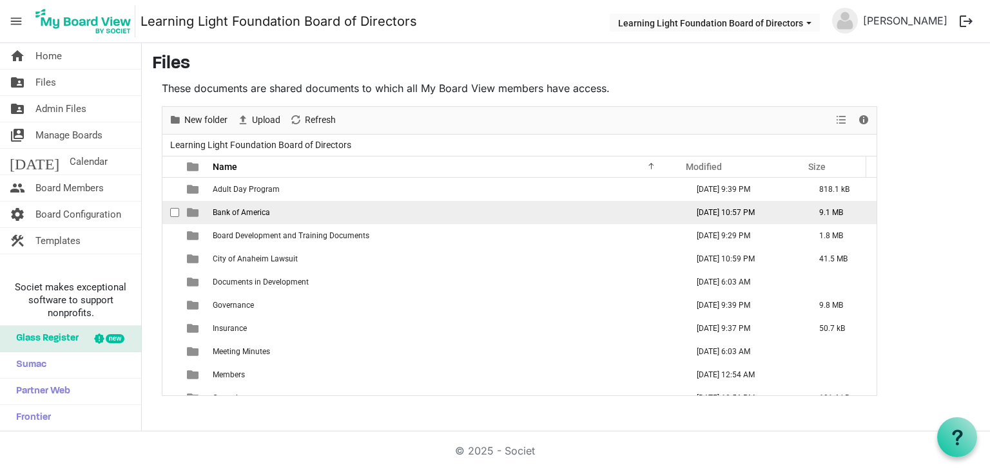
scroll to position [83, 0]
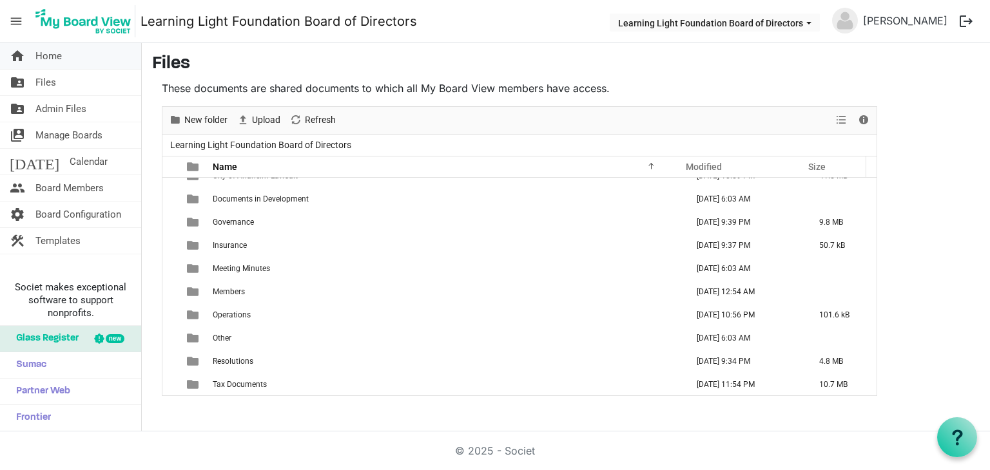
click at [79, 57] on link "home Home" at bounding box center [70, 56] width 141 height 26
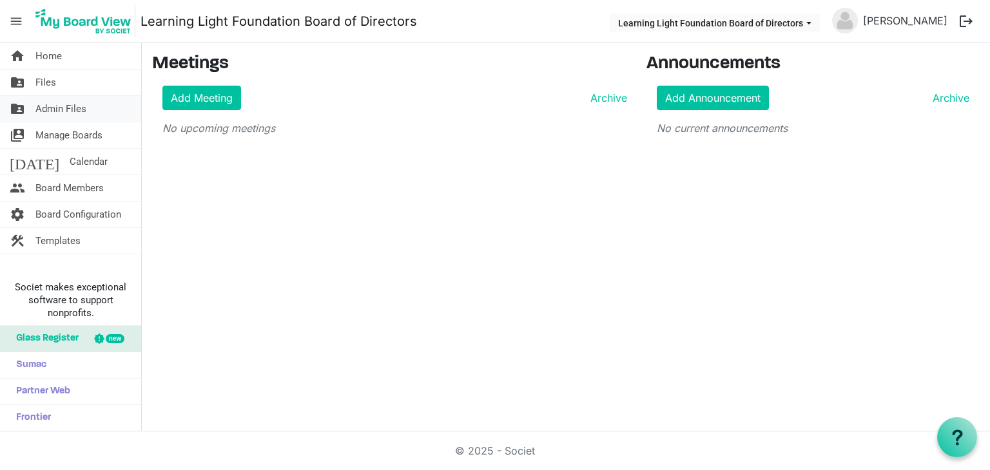
click at [60, 106] on span "Admin Files" at bounding box center [60, 109] width 51 height 26
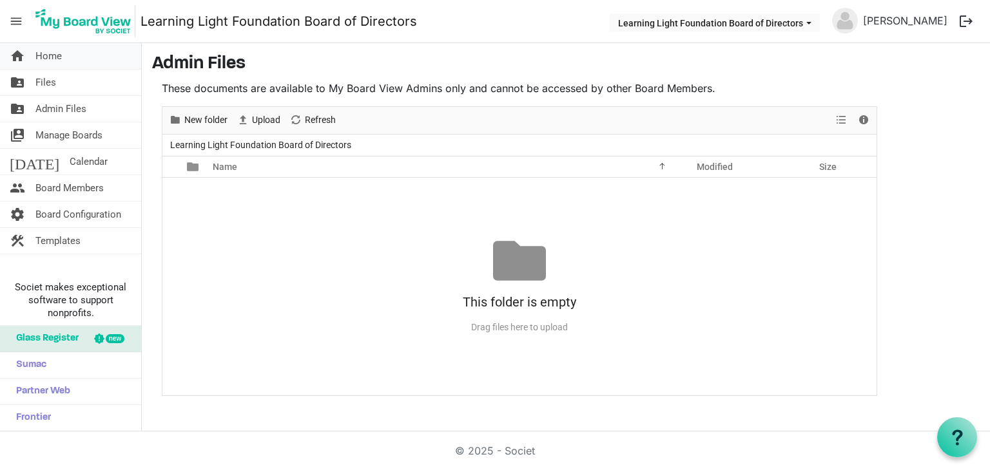
click at [64, 57] on link "home Home" at bounding box center [70, 56] width 141 height 26
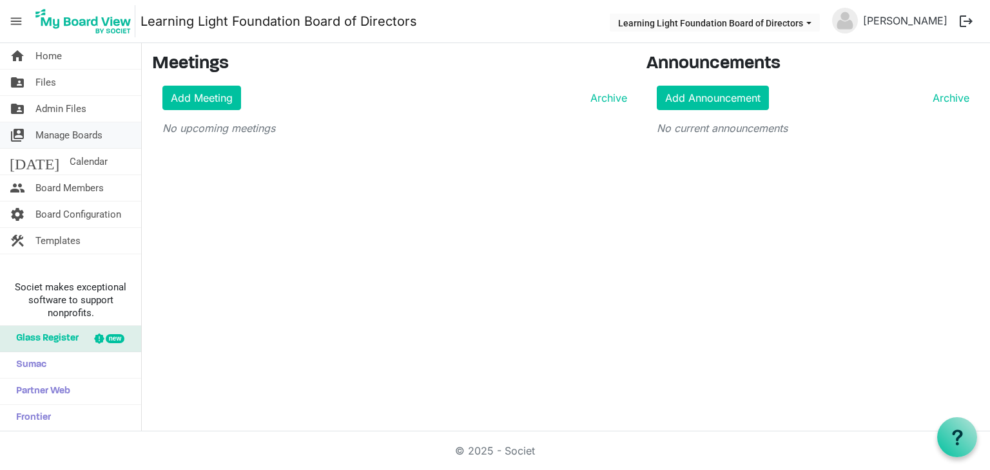
click at [72, 140] on span "Manage Boards" at bounding box center [68, 135] width 67 height 26
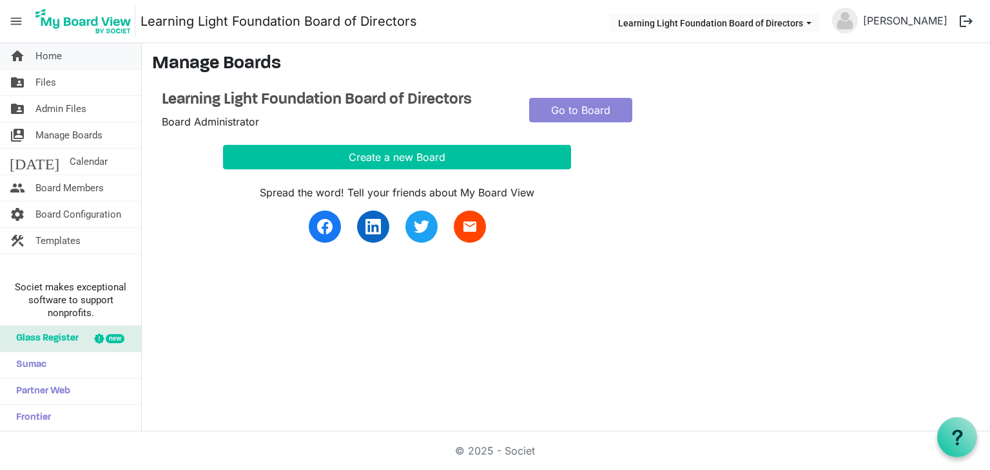
click at [54, 57] on span "Home" at bounding box center [48, 56] width 26 height 26
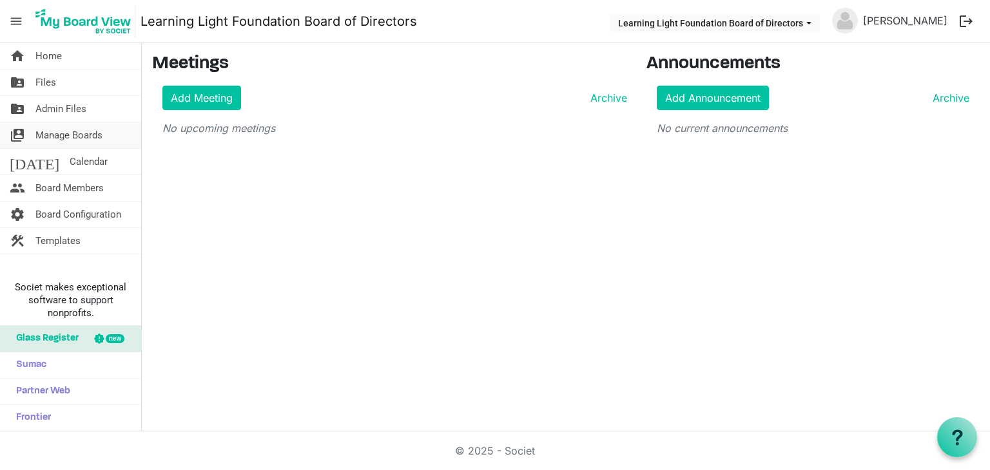
click at [52, 132] on span "Manage Boards" at bounding box center [68, 135] width 67 height 26
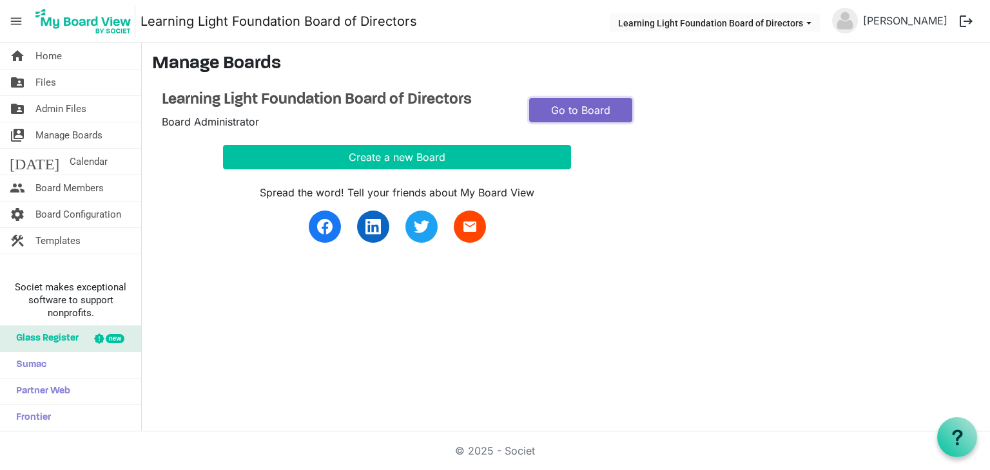
click at [570, 102] on link "Go to Board" at bounding box center [580, 110] width 103 height 24
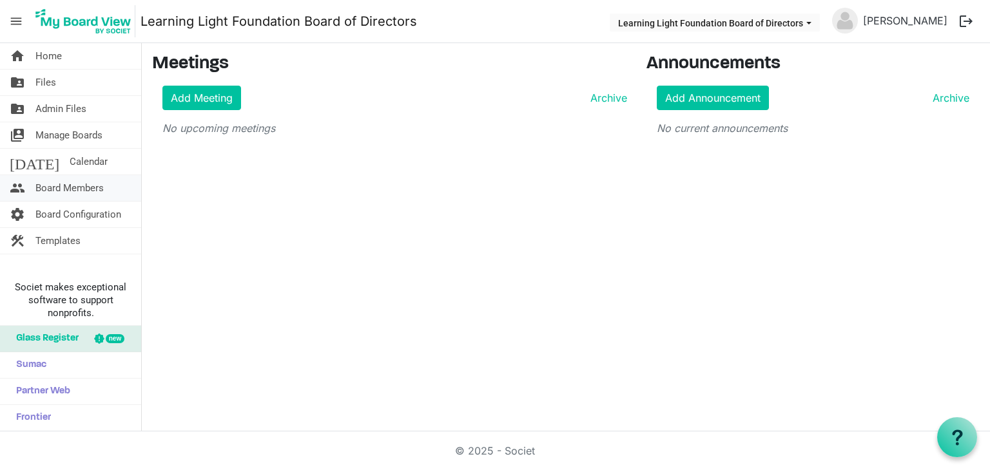
click at [77, 193] on span "Board Members" at bounding box center [69, 188] width 68 height 26
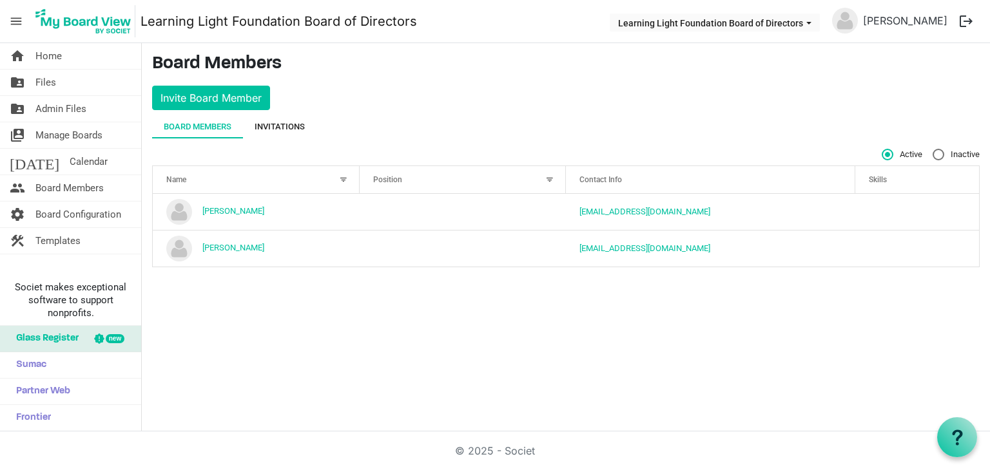
click at [289, 130] on div "Invitations" at bounding box center [280, 127] width 50 height 13
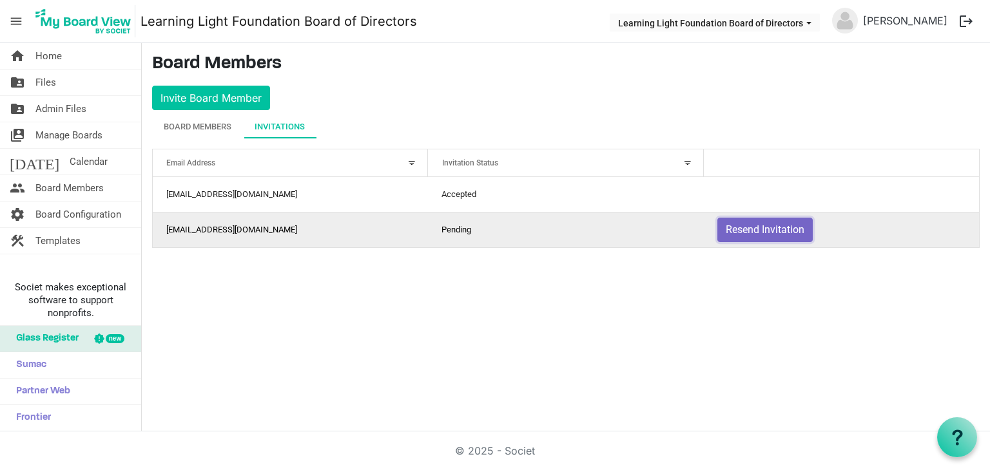
click at [770, 232] on button "Resend Invitation" at bounding box center [764, 230] width 95 height 24
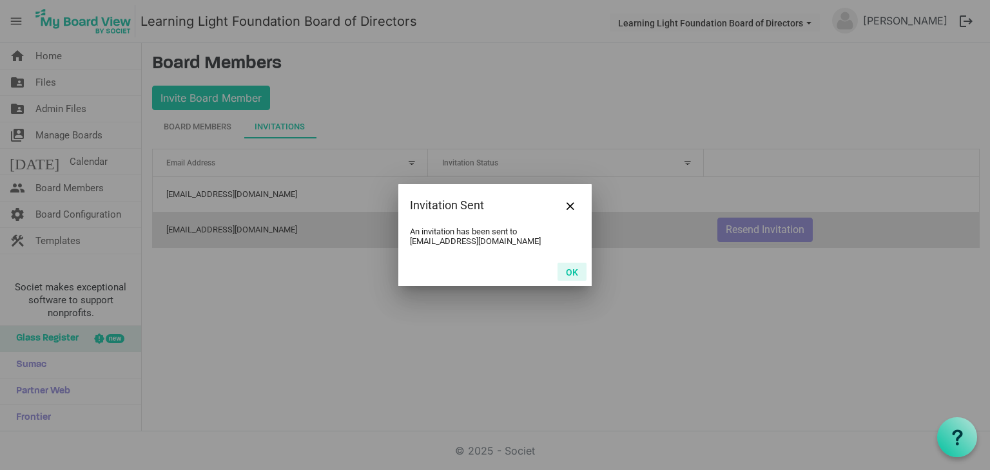
click at [571, 270] on button "OK" at bounding box center [571, 272] width 29 height 18
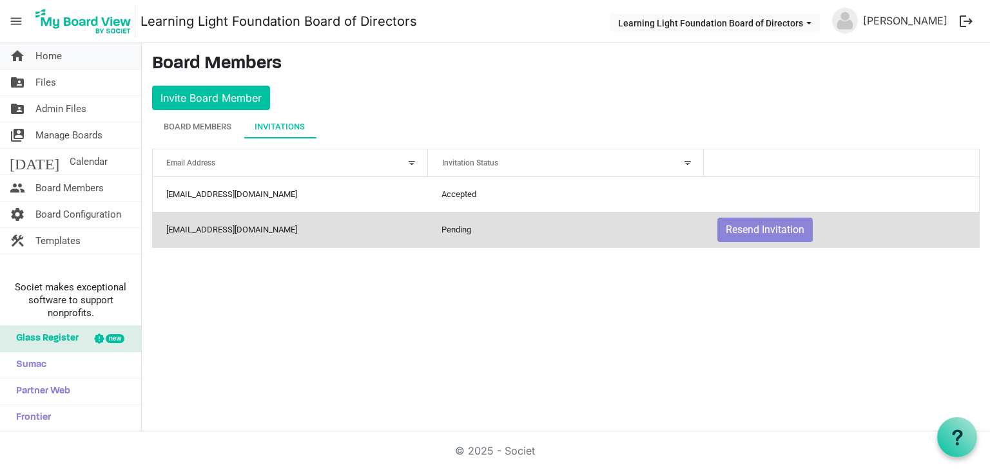
click at [71, 50] on link "home Home" at bounding box center [70, 56] width 141 height 26
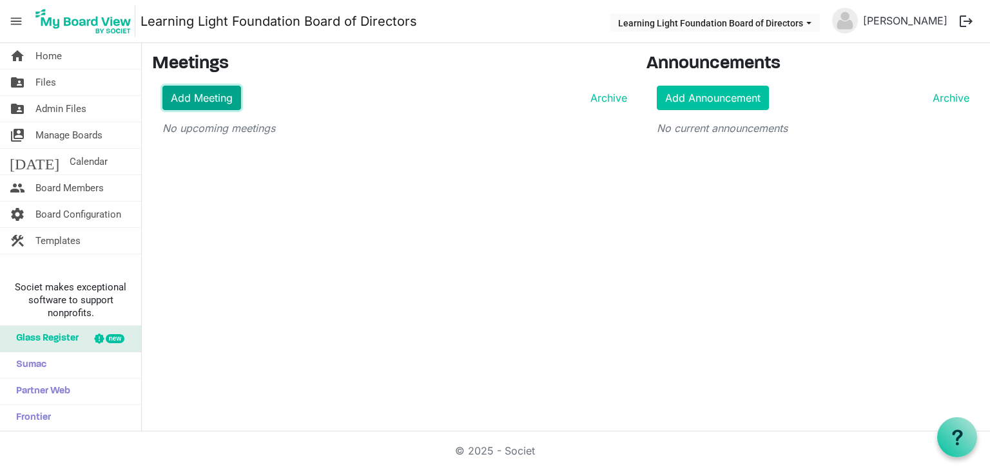
click at [219, 96] on link "Add Meeting" at bounding box center [201, 98] width 79 height 24
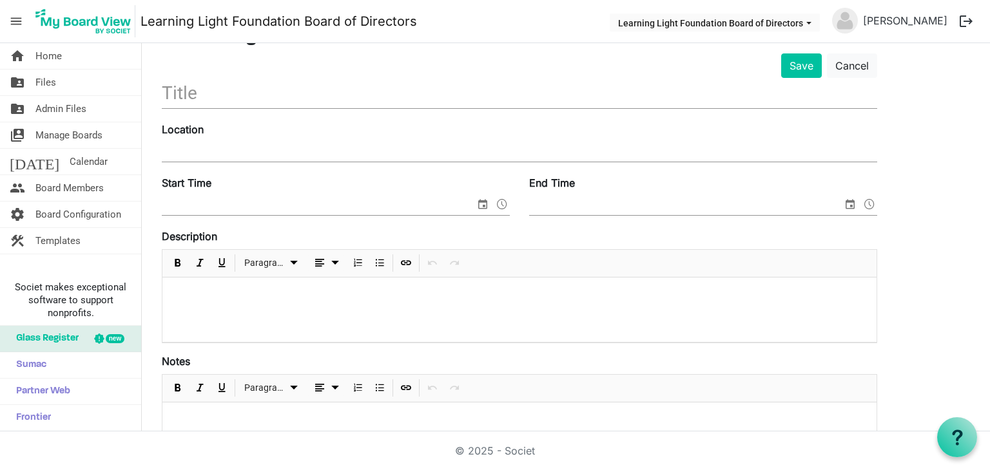
scroll to position [67, 0]
click at [59, 53] on span "Home" at bounding box center [48, 56] width 26 height 26
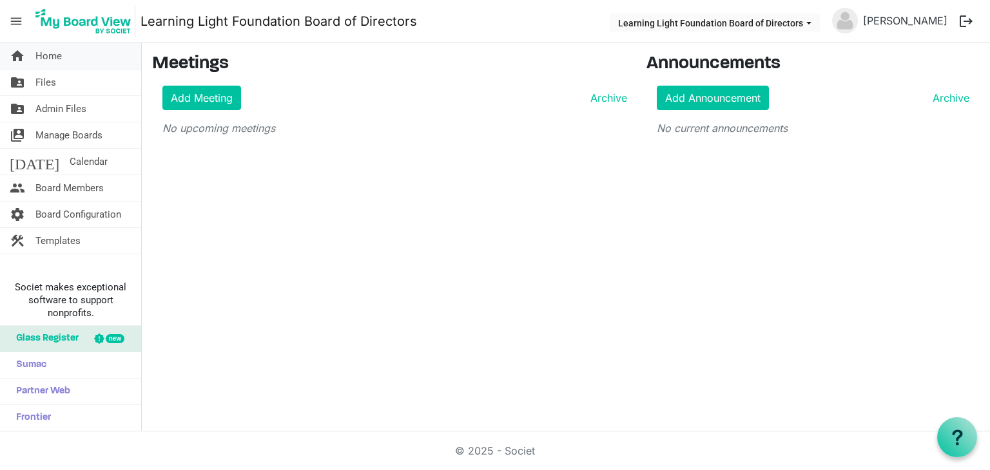
click at [57, 52] on span "Home" at bounding box center [48, 56] width 26 height 26
click at [45, 80] on span "Files" at bounding box center [45, 83] width 21 height 26
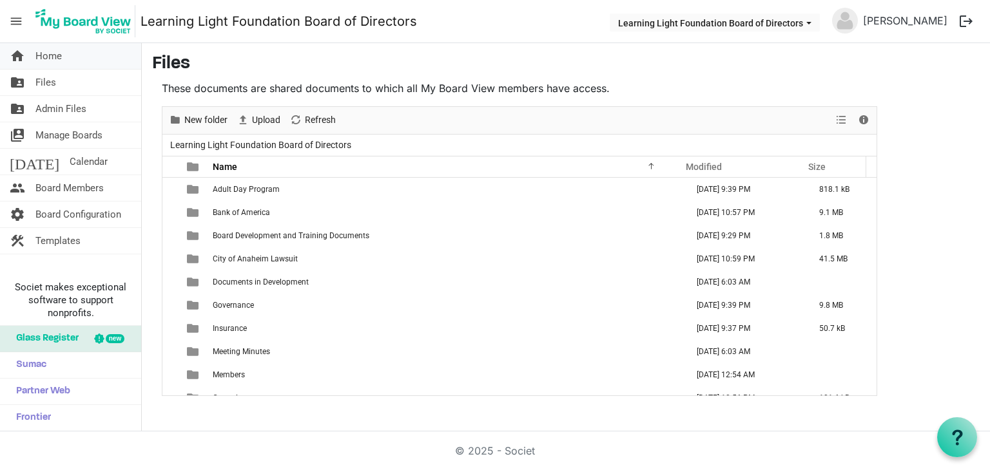
click at [99, 61] on link "home Home" at bounding box center [70, 56] width 141 height 26
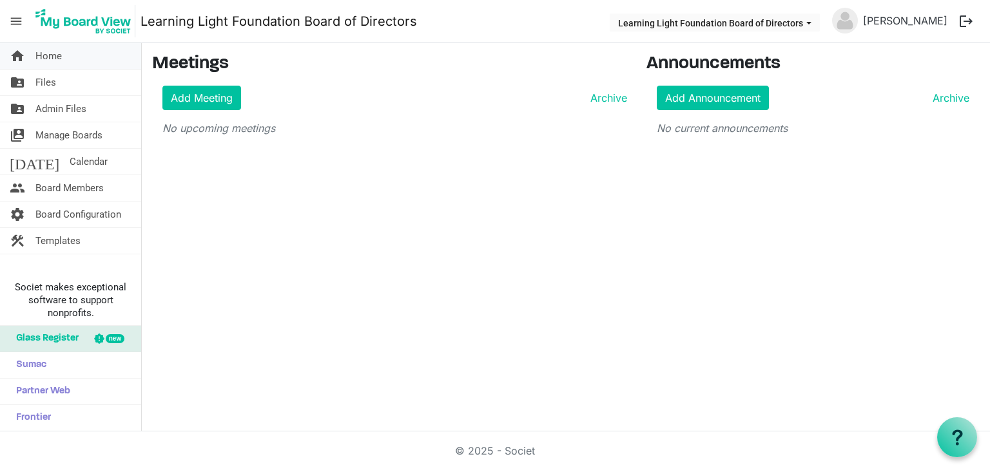
click at [110, 52] on link "home Home" at bounding box center [70, 56] width 141 height 26
click at [49, 59] on span "Home" at bounding box center [48, 56] width 26 height 26
click at [60, 190] on span "Board Members" at bounding box center [69, 188] width 68 height 26
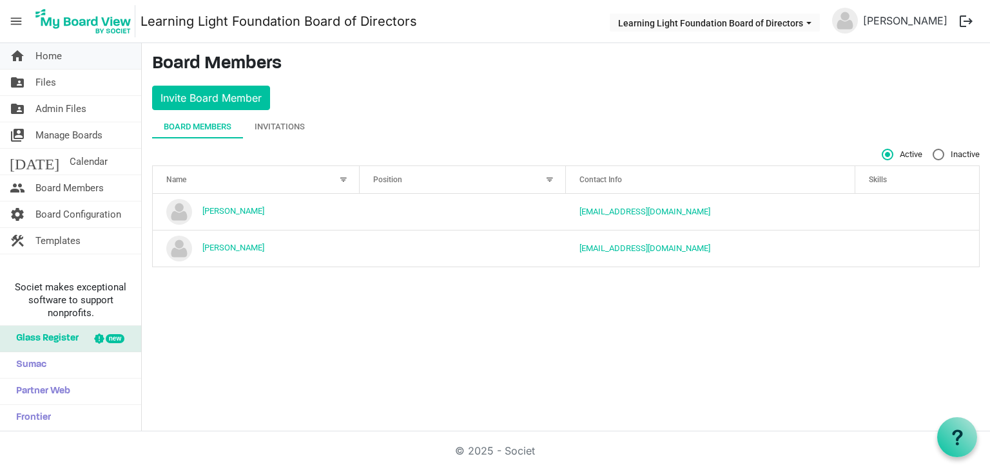
click at [57, 56] on span "Home" at bounding box center [48, 56] width 26 height 26
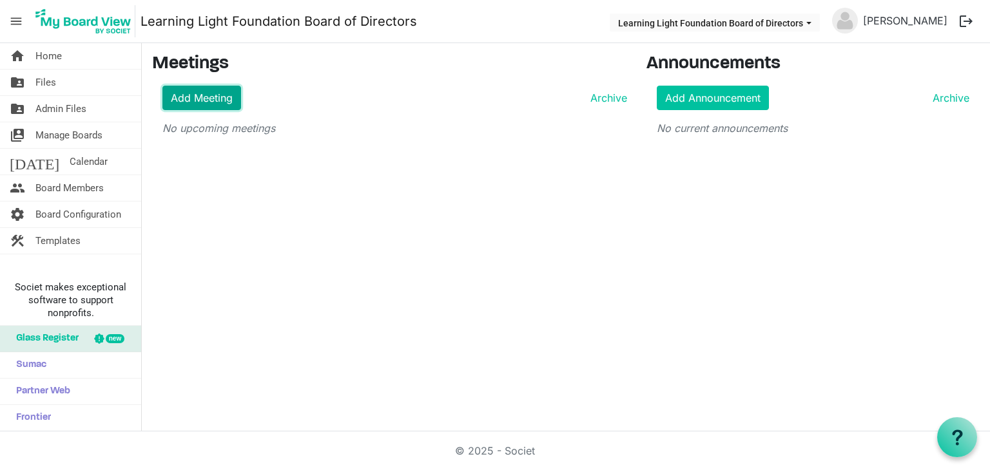
click at [219, 105] on link "Add Meeting" at bounding box center [201, 98] width 79 height 24
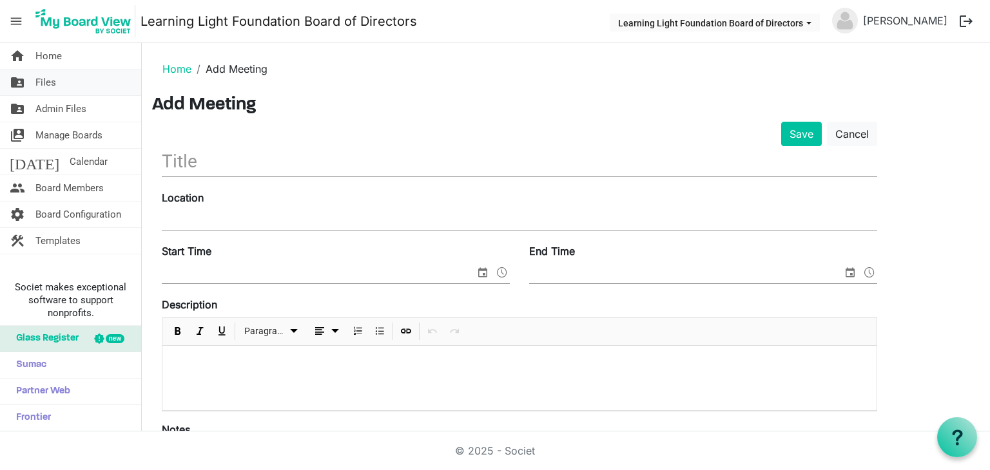
click at [48, 83] on span "Files" at bounding box center [45, 83] width 21 height 26
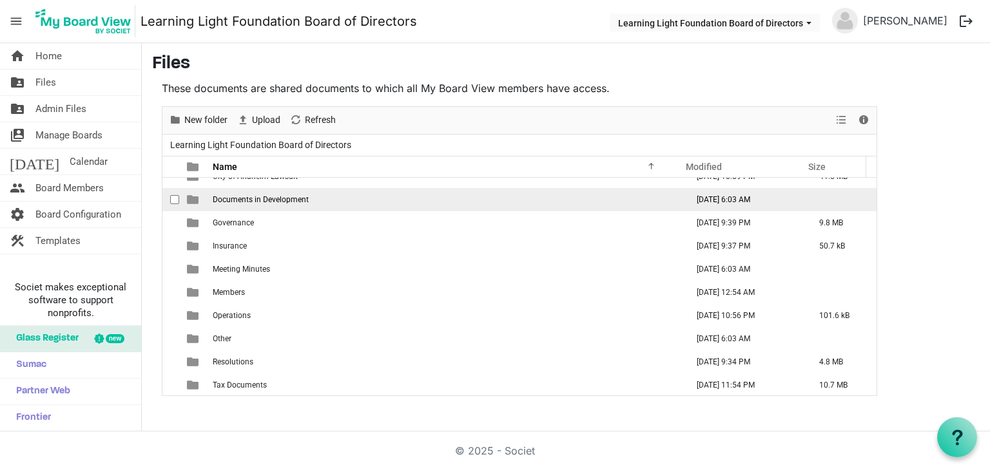
scroll to position [83, 0]
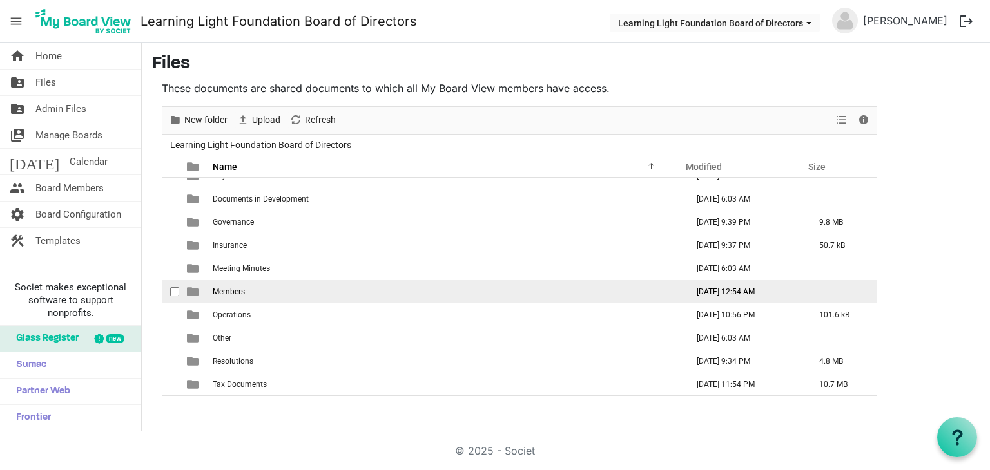
click at [292, 290] on td "Members" at bounding box center [446, 291] width 474 height 23
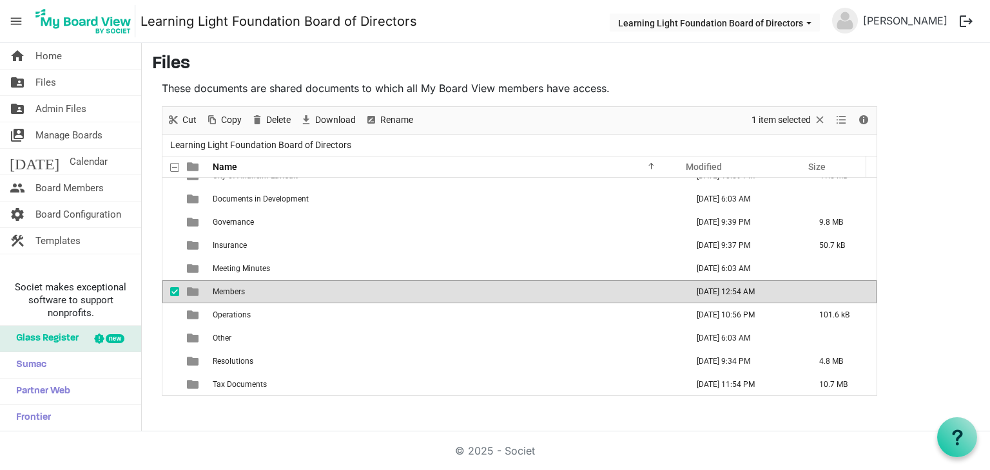
click at [292, 290] on td "Members" at bounding box center [446, 291] width 474 height 23
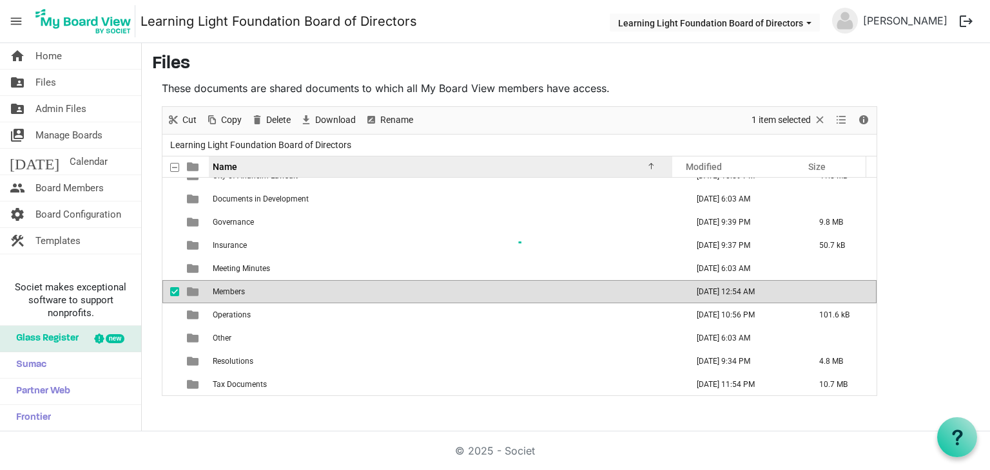
scroll to position [0, 0]
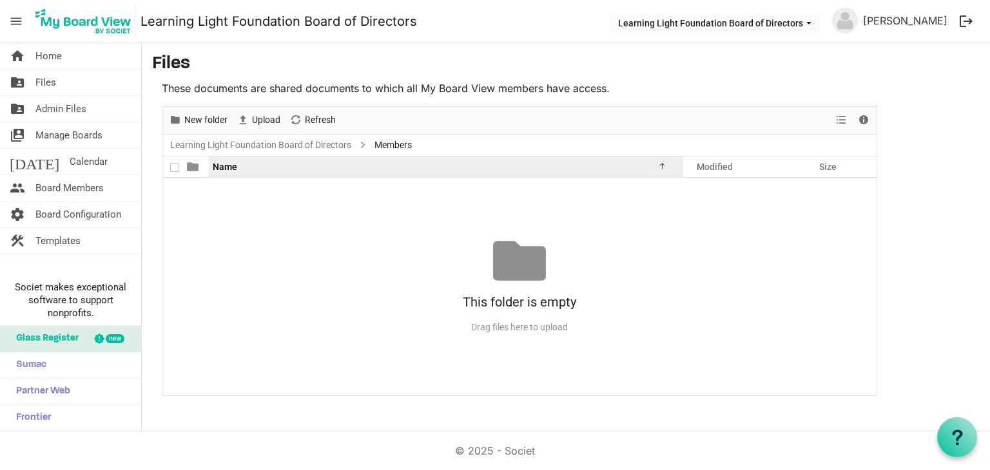
click at [221, 166] on span "Name" at bounding box center [225, 167] width 24 height 10
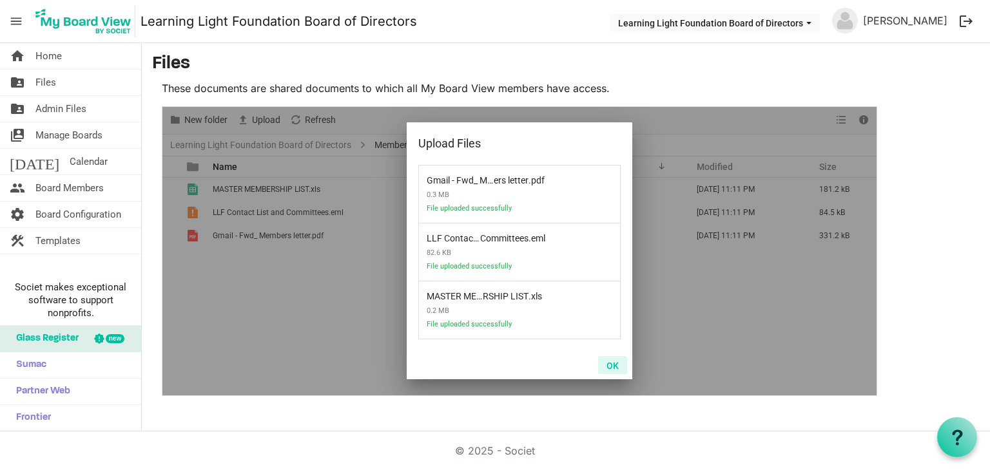
click at [603, 367] on button "OK" at bounding box center [612, 365] width 29 height 18
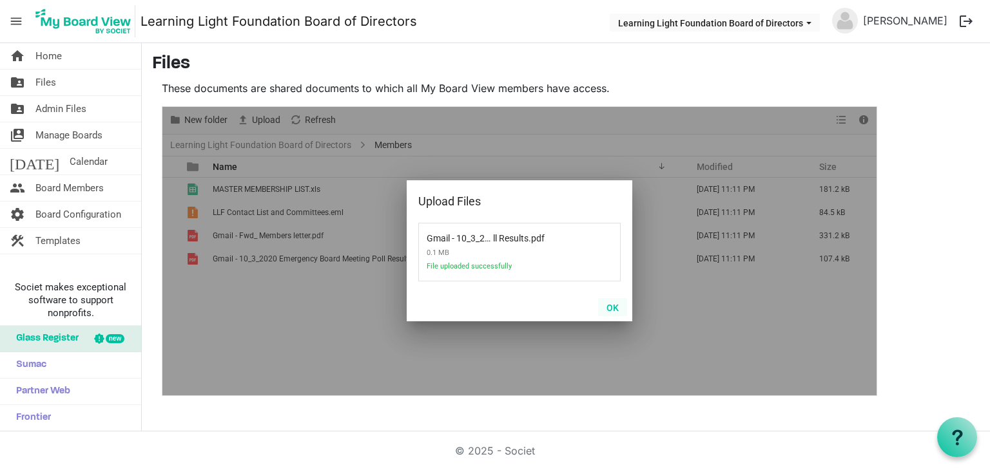
click at [597, 311] on div "OK" at bounding box center [520, 307] width 226 height 28
click at [614, 313] on button "OK" at bounding box center [612, 307] width 29 height 18
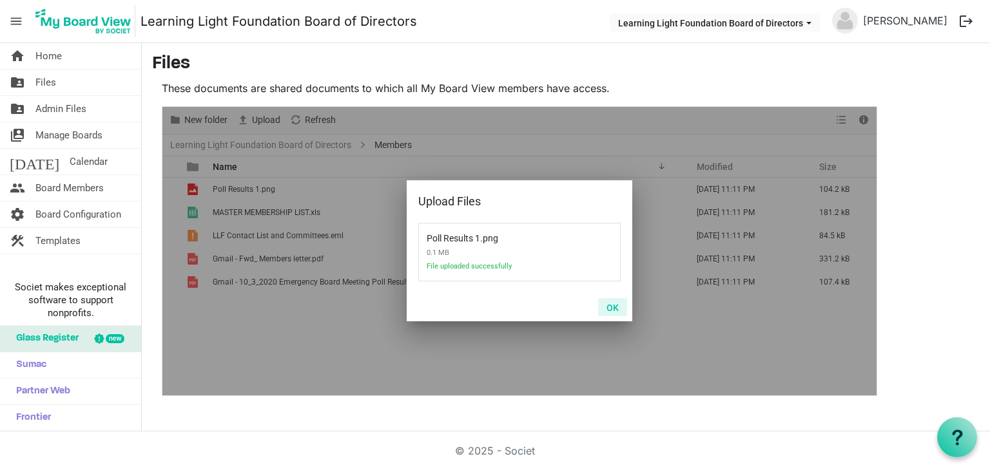
click at [616, 304] on button "OK" at bounding box center [612, 307] width 29 height 18
click at [608, 309] on button "OK" at bounding box center [612, 307] width 29 height 18
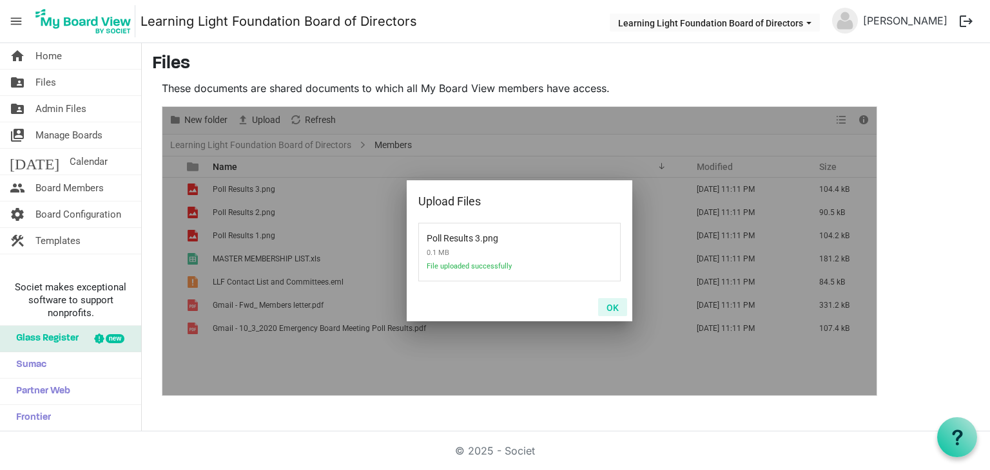
click at [621, 306] on button "OK" at bounding box center [612, 307] width 29 height 18
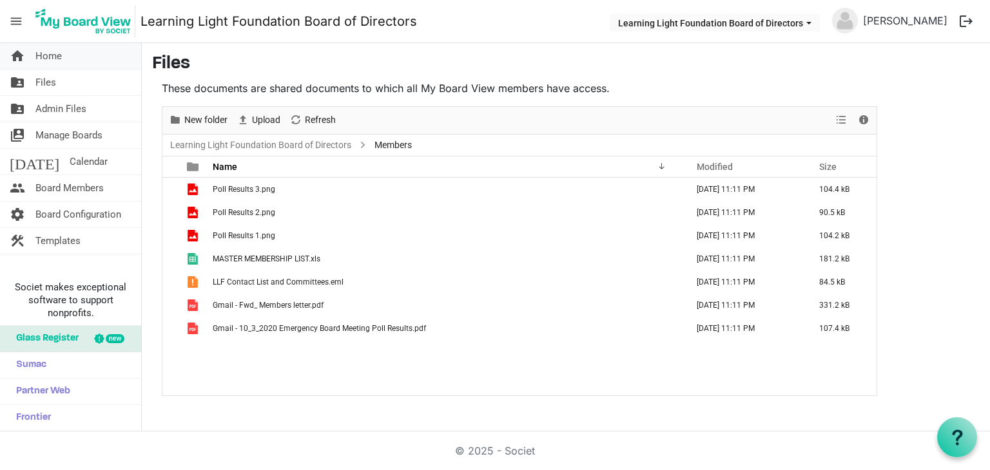
click at [80, 60] on link "home Home" at bounding box center [70, 56] width 141 height 26
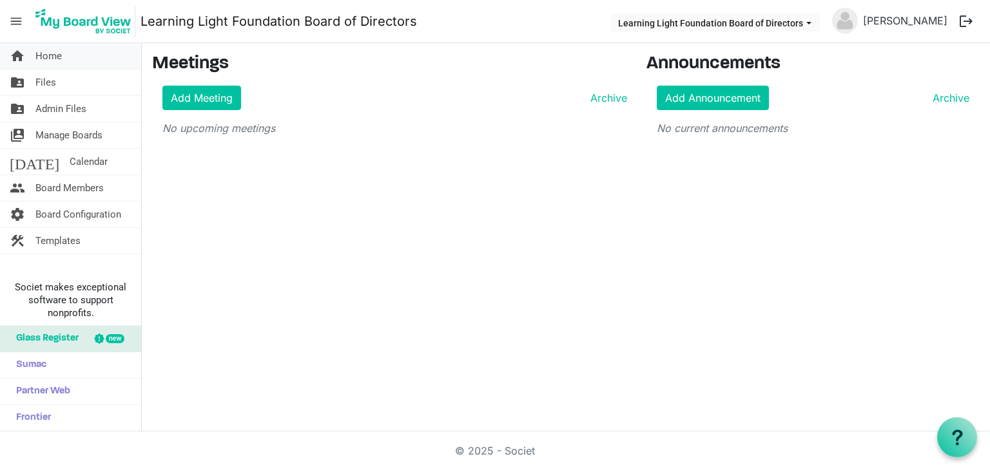
click at [90, 53] on link "home Home" at bounding box center [70, 56] width 141 height 26
click at [79, 135] on span "Manage Boards" at bounding box center [68, 135] width 67 height 26
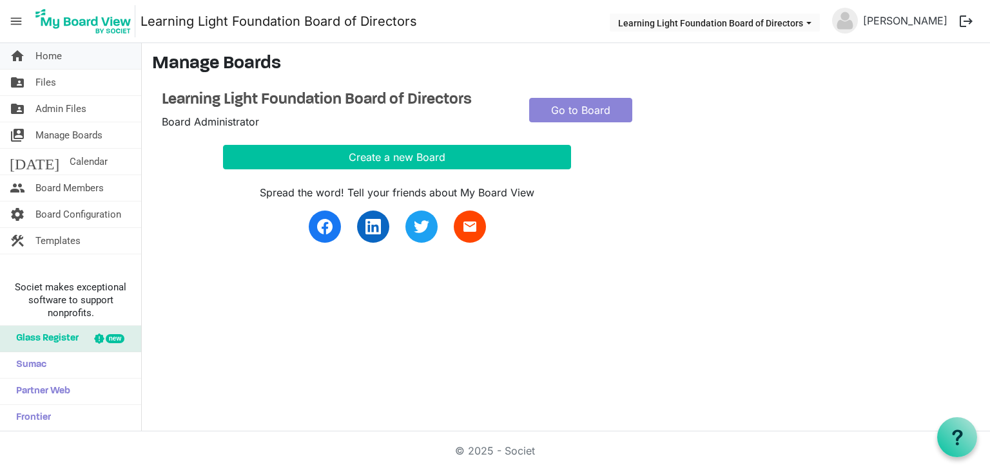
click at [52, 50] on span "Home" at bounding box center [48, 56] width 26 height 26
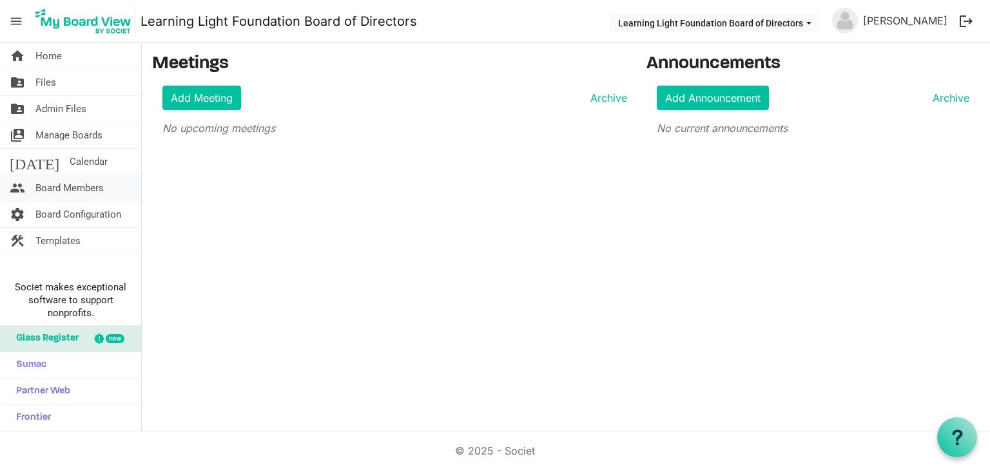
click at [72, 197] on span "Board Members" at bounding box center [69, 188] width 68 height 26
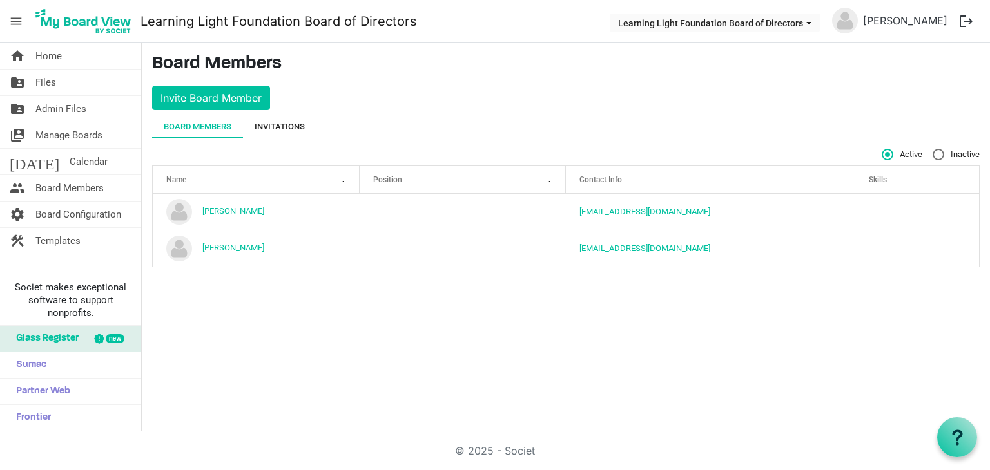
click at [284, 124] on div "Invitations" at bounding box center [280, 127] width 50 height 13
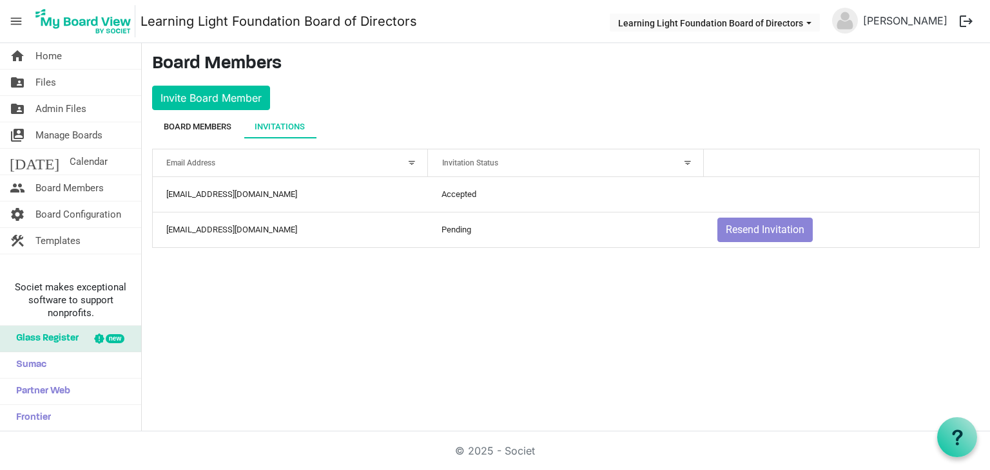
click at [177, 121] on div "Board Members" at bounding box center [198, 127] width 68 height 13
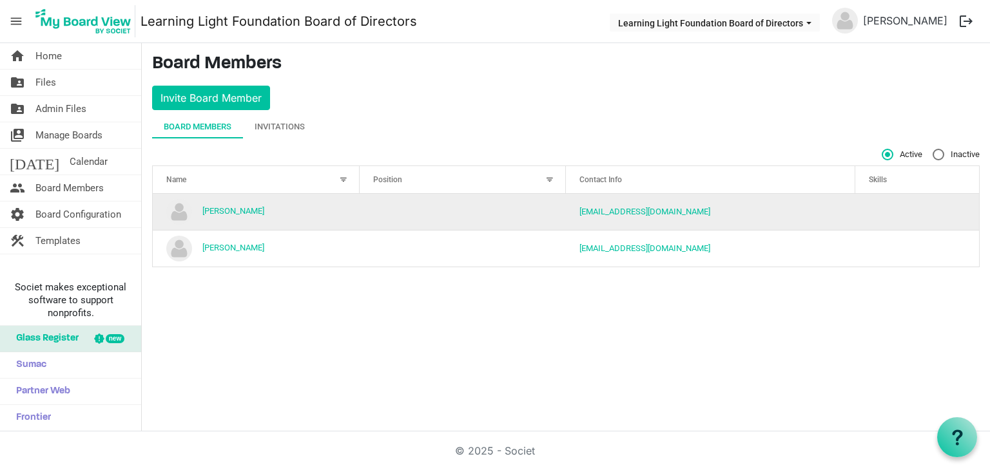
click at [460, 217] on td "column header Position" at bounding box center [463, 212] width 207 height 36
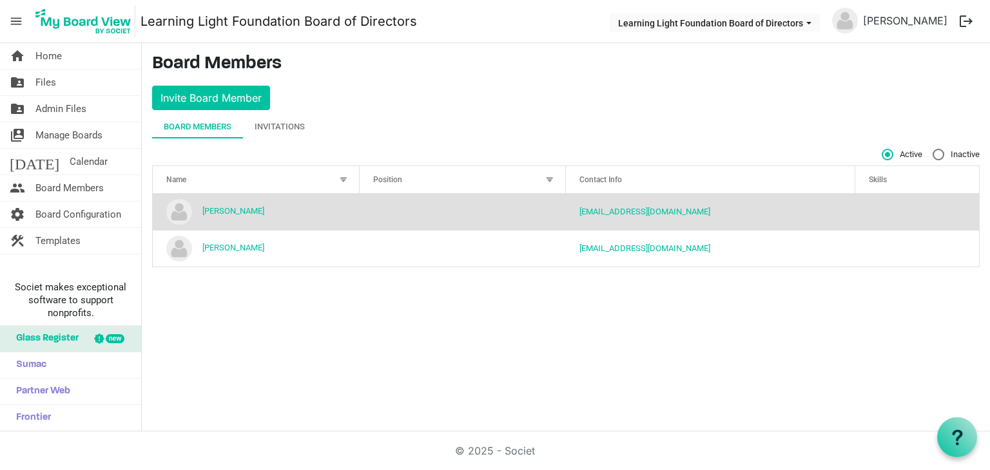
click at [449, 209] on td "column header Position" at bounding box center [463, 212] width 207 height 36
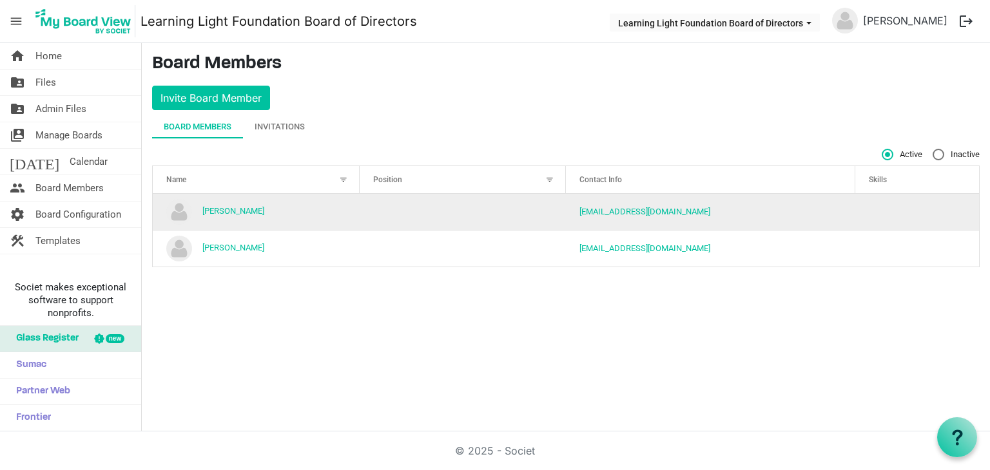
click at [449, 209] on td "column header Position" at bounding box center [463, 212] width 207 height 36
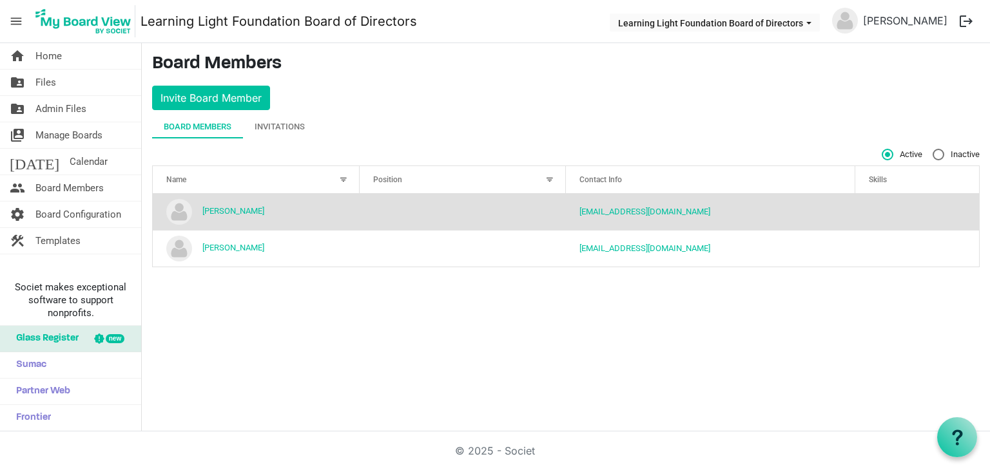
click at [444, 209] on td "column header Position" at bounding box center [463, 212] width 207 height 36
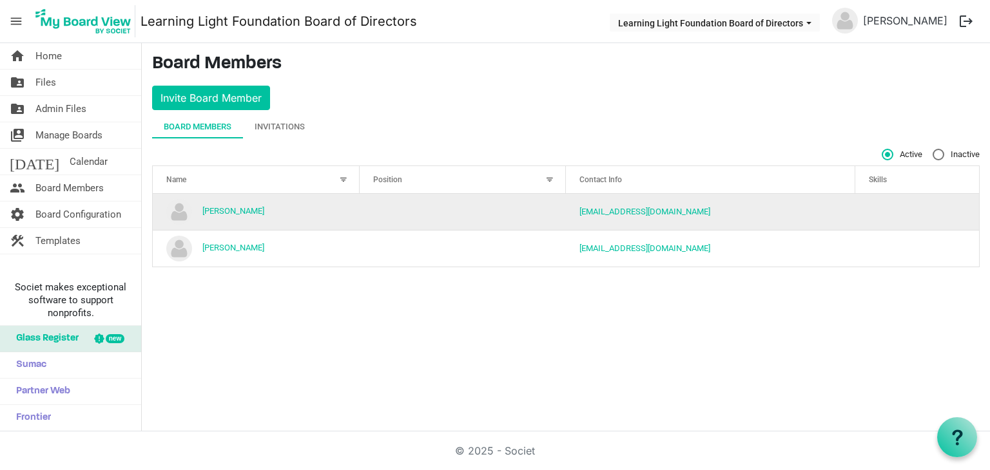
click at [444, 209] on td "column header Position" at bounding box center [463, 212] width 207 height 36
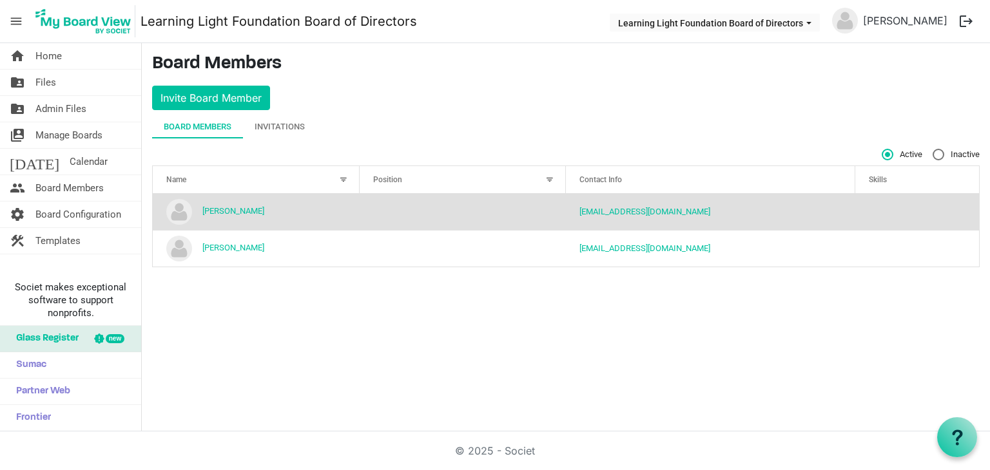
click at [427, 353] on div "home Home folder_shared Files folder_shared Admin Files switch_account Manage B…" at bounding box center [495, 237] width 990 height 389
click at [32, 64] on link "home Home" at bounding box center [70, 56] width 141 height 26
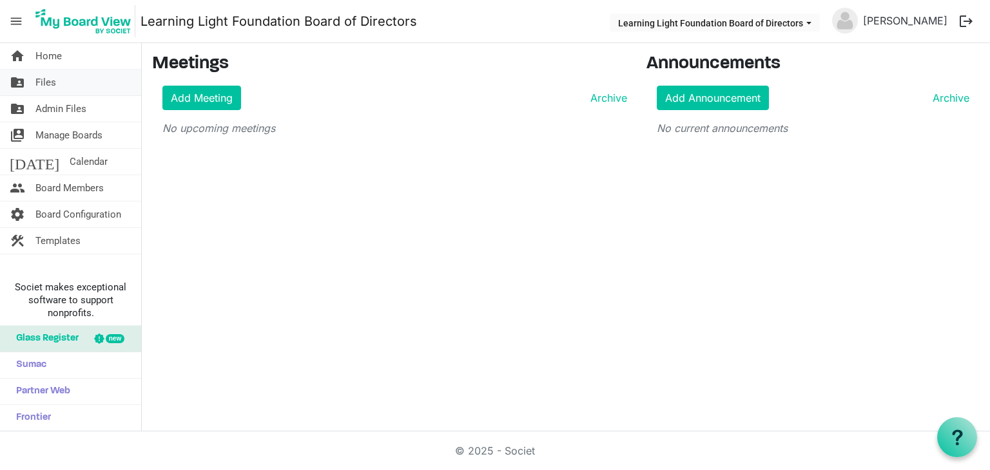
click at [83, 86] on link "folder_shared Files" at bounding box center [70, 83] width 141 height 26
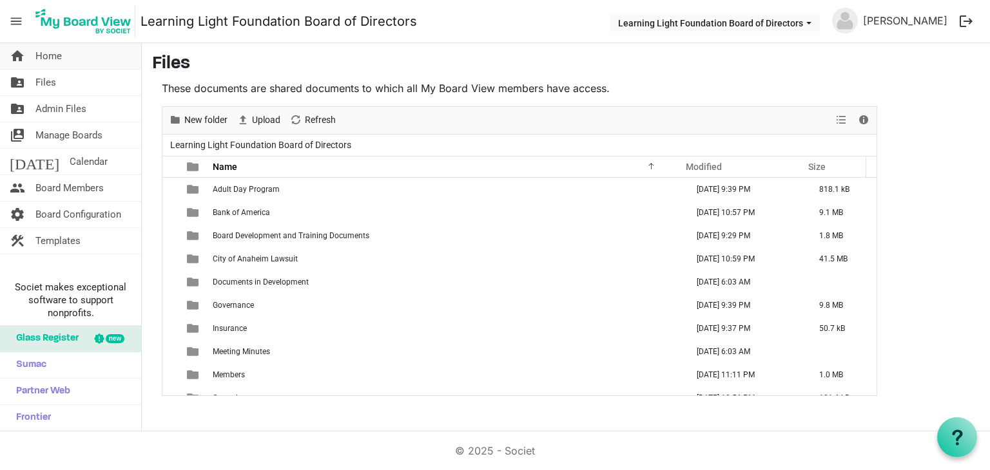
click at [55, 49] on span "Home" at bounding box center [48, 56] width 26 height 26
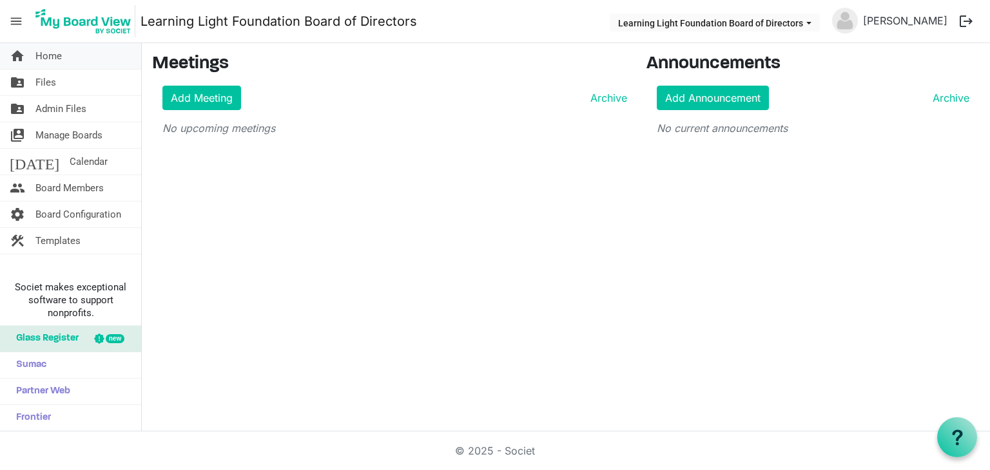
click at [57, 55] on span "Home" at bounding box center [48, 56] width 26 height 26
click at [73, 160] on span "Calendar" at bounding box center [89, 162] width 38 height 26
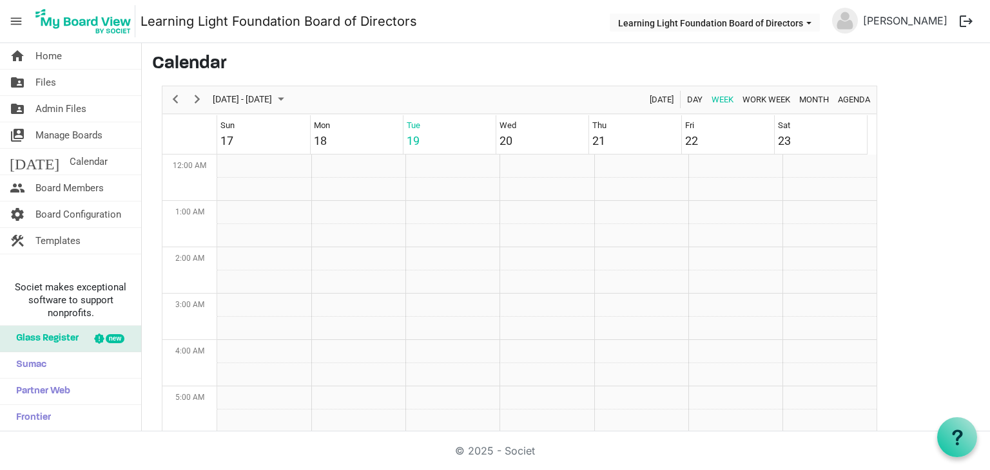
scroll to position [418, 0]
click at [73, 65] on link "home Home" at bounding box center [70, 56] width 141 height 26
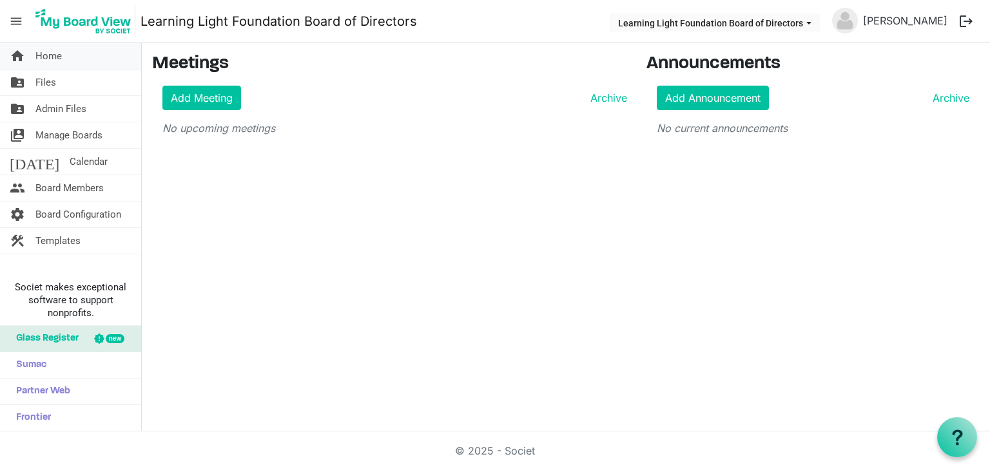
click at [39, 60] on span "Home" at bounding box center [48, 56] width 26 height 26
click at [108, 62] on link "home Home" at bounding box center [70, 56] width 141 height 26
click at [101, 60] on link "home Home" at bounding box center [70, 56] width 141 height 26
click at [71, 86] on link "folder_shared Files" at bounding box center [70, 83] width 141 height 26
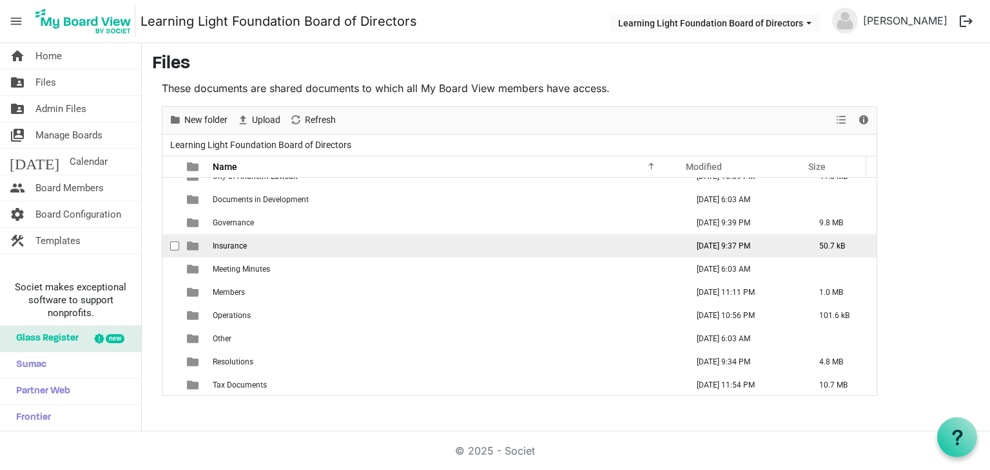
scroll to position [83, 0]
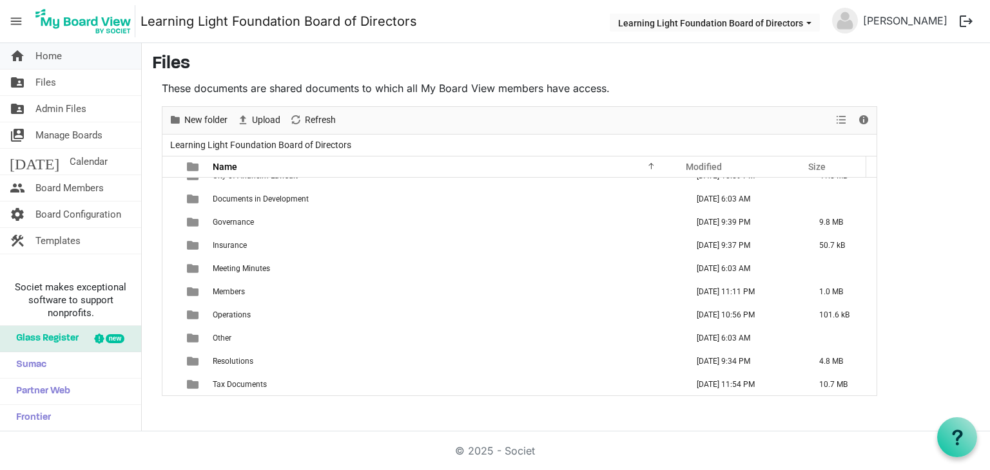
click at [95, 56] on link "home Home" at bounding box center [70, 56] width 141 height 26
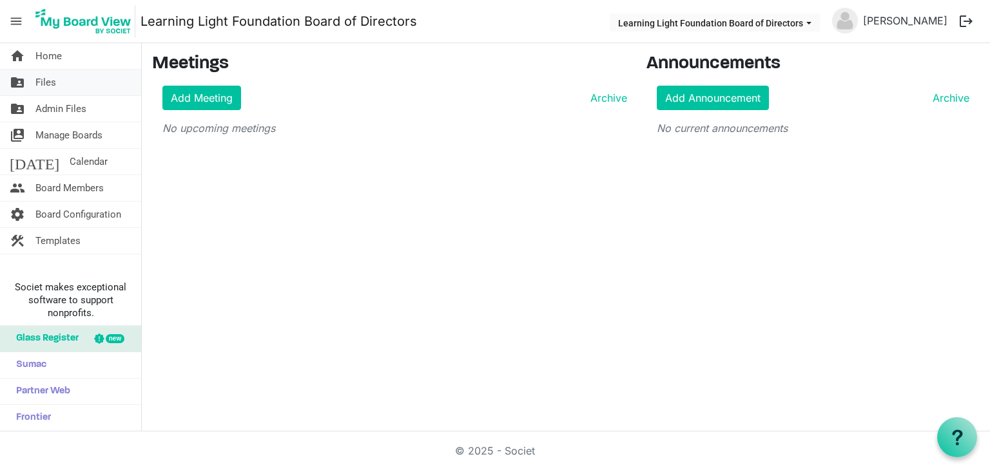
click at [83, 88] on link "folder_shared Files" at bounding box center [70, 83] width 141 height 26
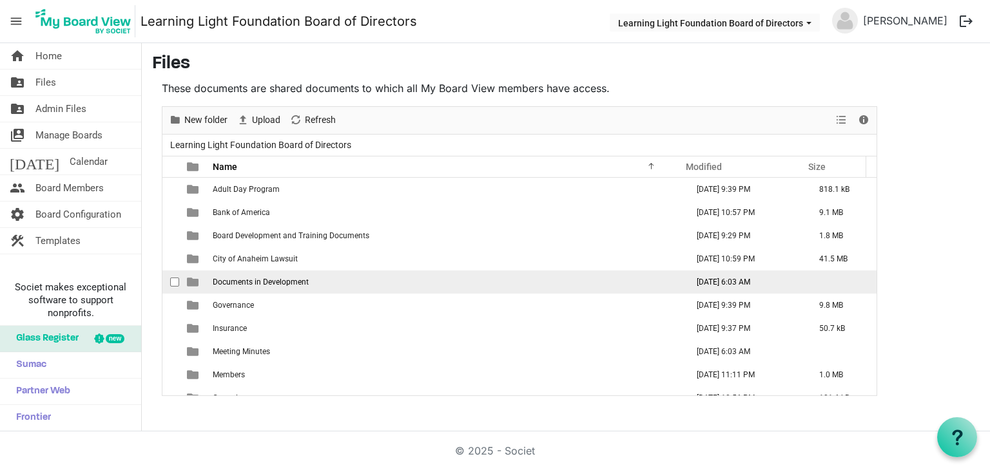
click at [295, 283] on span "Documents in Development" at bounding box center [261, 282] width 96 height 9
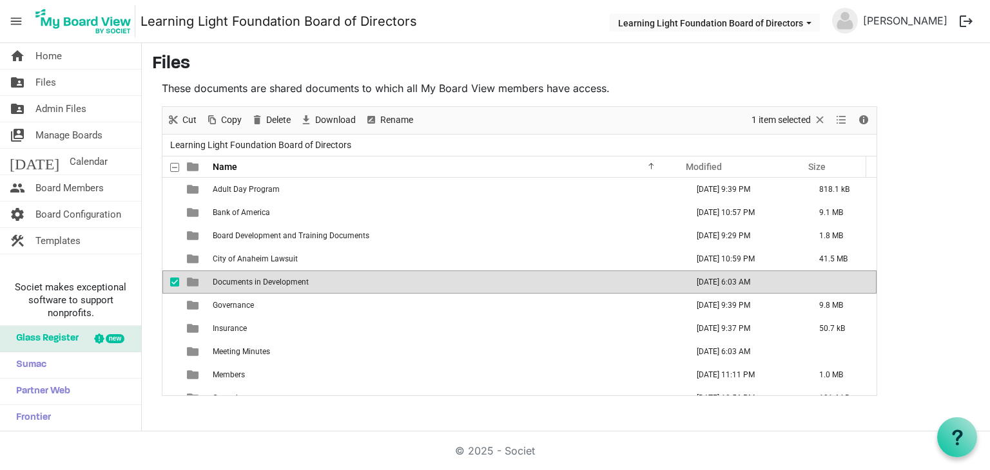
click at [295, 283] on span "Documents in Development" at bounding box center [261, 282] width 96 height 9
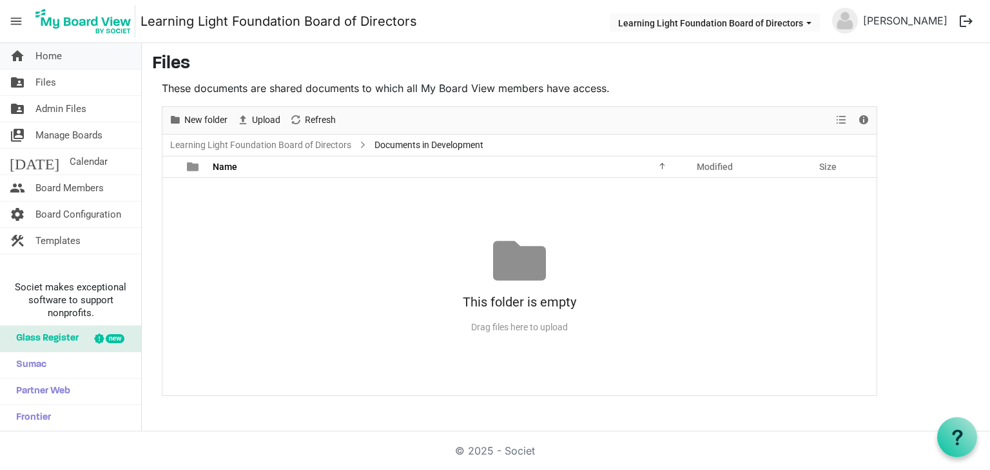
click at [50, 58] on span "Home" at bounding box center [48, 56] width 26 height 26
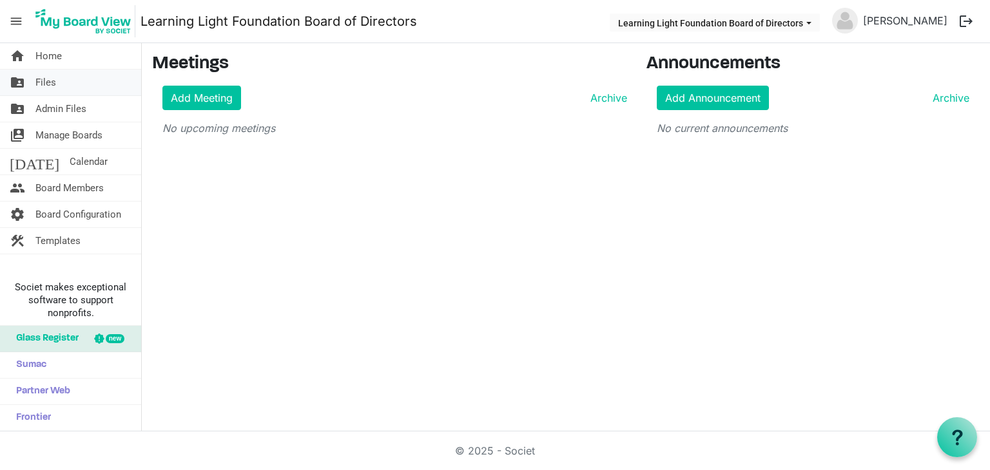
click at [81, 86] on link "folder_shared Files" at bounding box center [70, 83] width 141 height 26
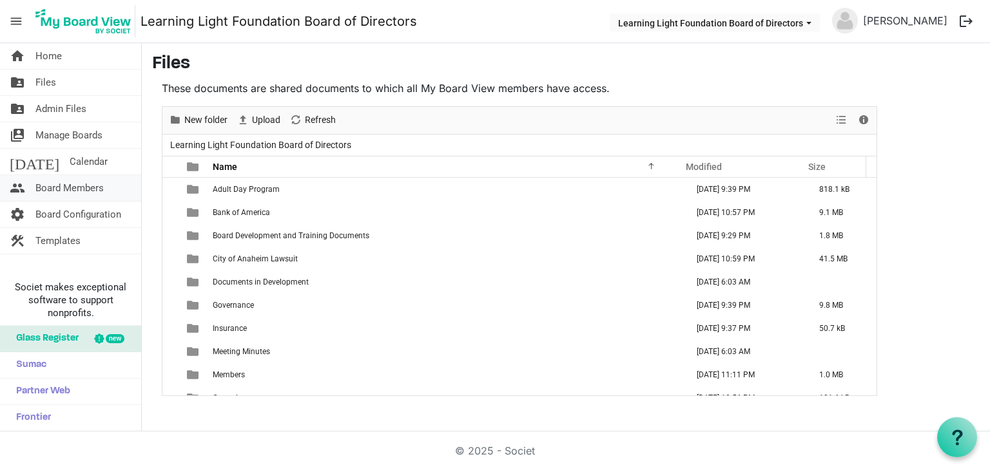
click at [73, 187] on span "Board Members" at bounding box center [69, 188] width 68 height 26
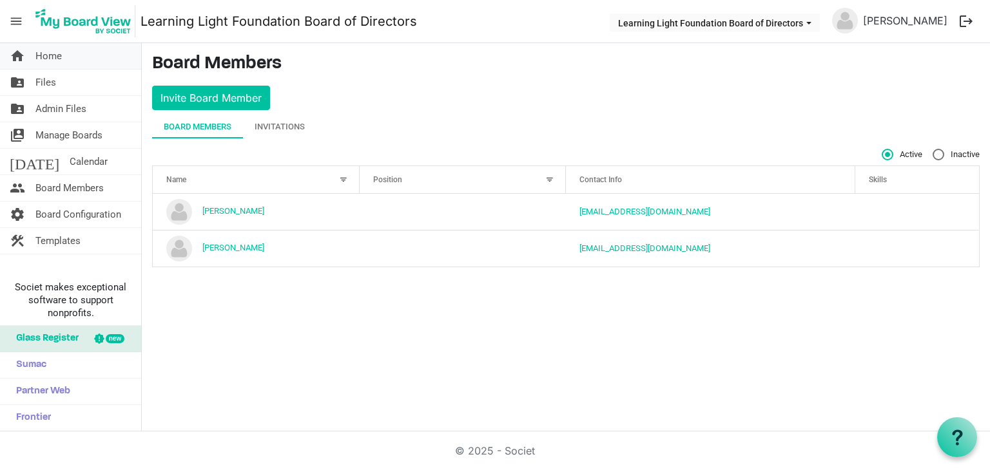
click at [106, 66] on link "home Home" at bounding box center [70, 56] width 141 height 26
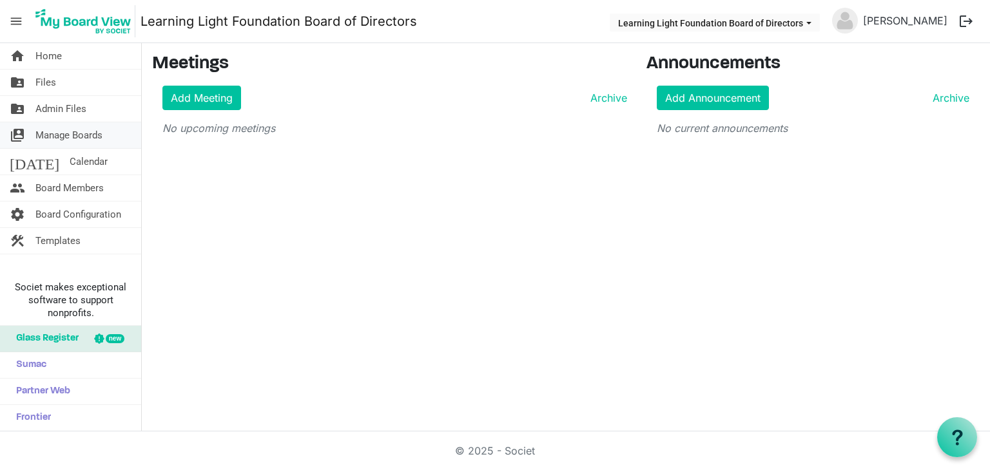
click at [85, 138] on span "Manage Boards" at bounding box center [68, 135] width 67 height 26
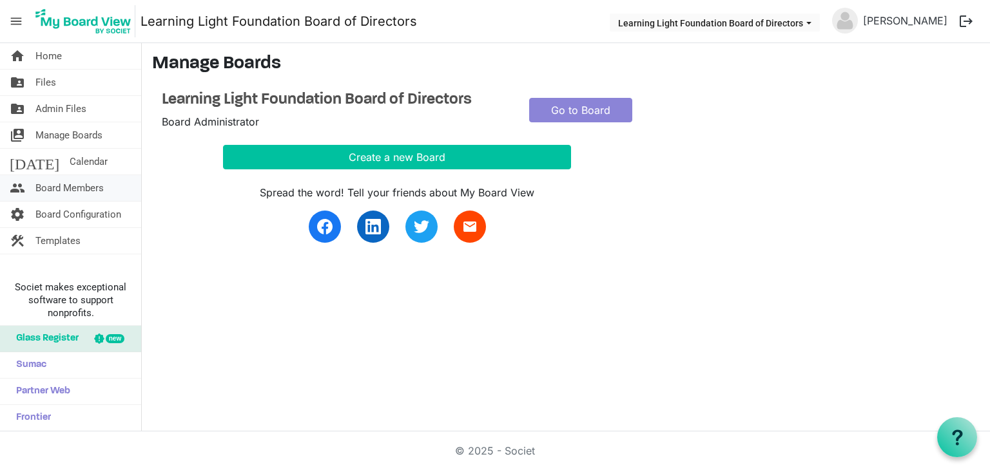
click at [73, 189] on span "Board Members" at bounding box center [69, 188] width 68 height 26
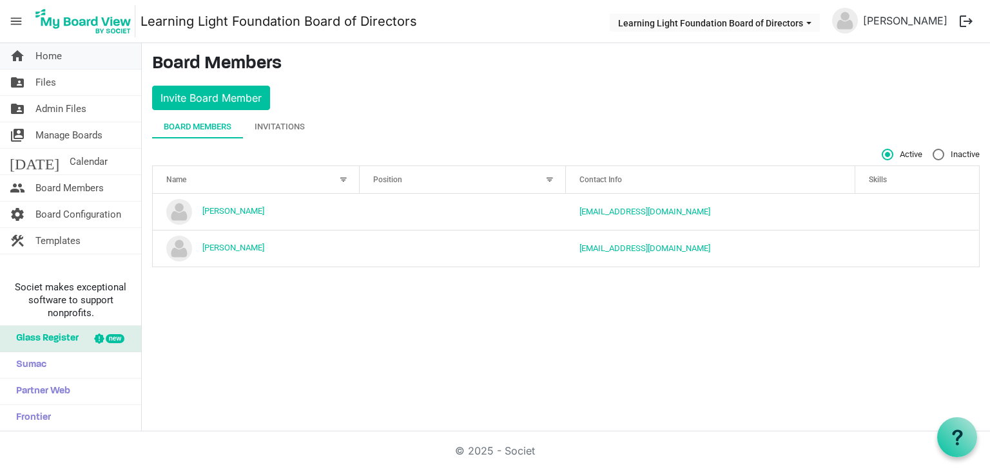
click at [93, 63] on link "home Home" at bounding box center [70, 56] width 141 height 26
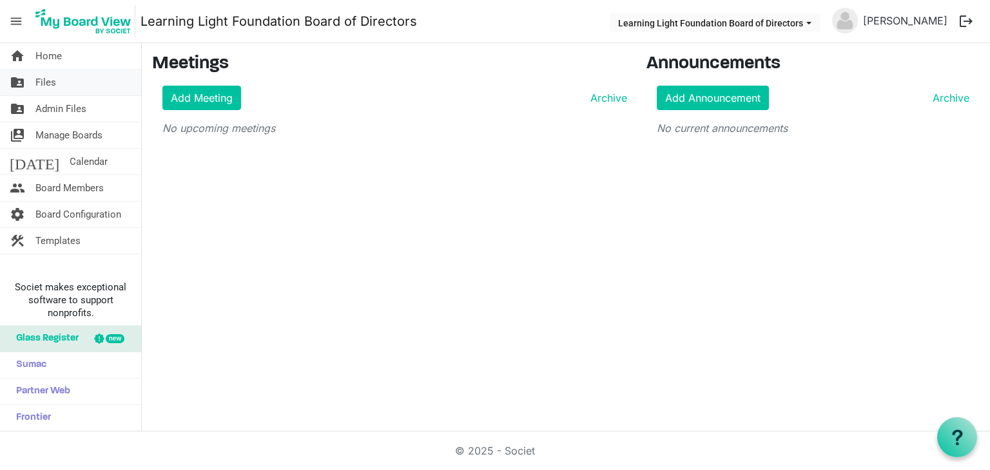
click at [66, 81] on link "folder_shared Files" at bounding box center [70, 83] width 141 height 26
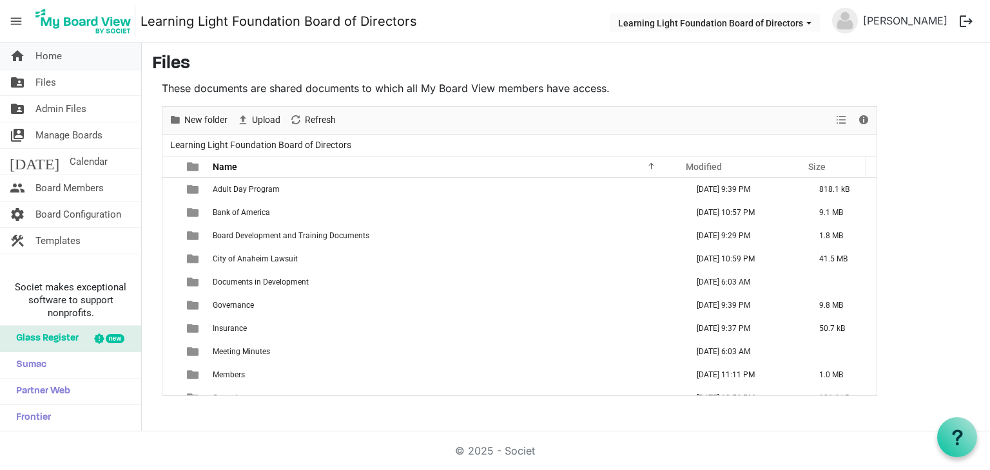
click at [68, 64] on link "home Home" at bounding box center [70, 56] width 141 height 26
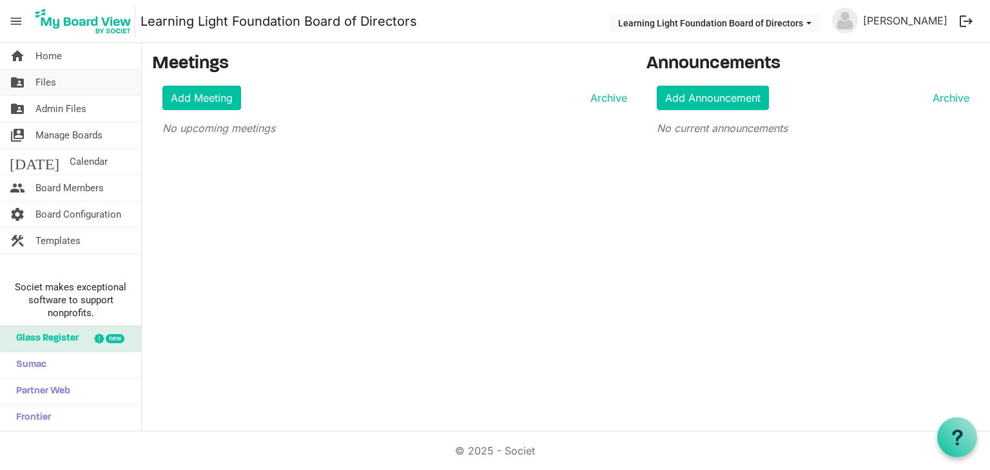
click at [72, 86] on link "folder_shared Files" at bounding box center [70, 83] width 141 height 26
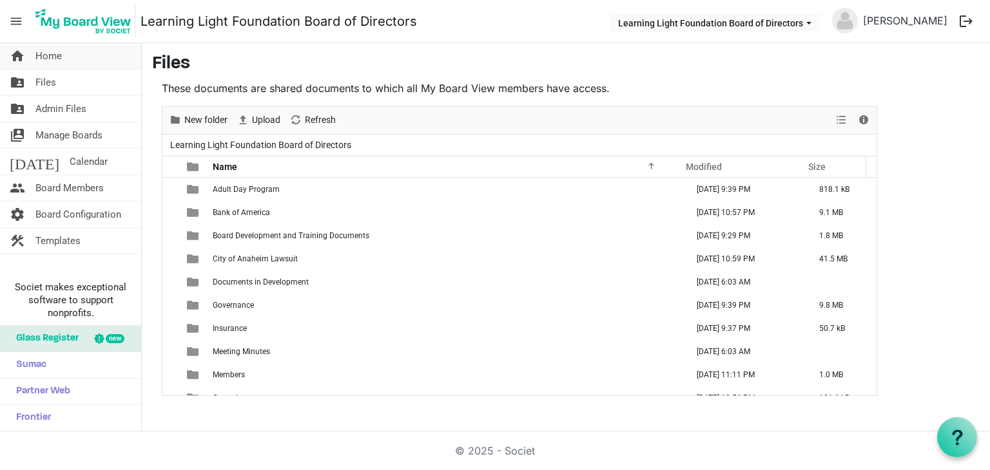
click at [104, 52] on link "home Home" at bounding box center [70, 56] width 141 height 26
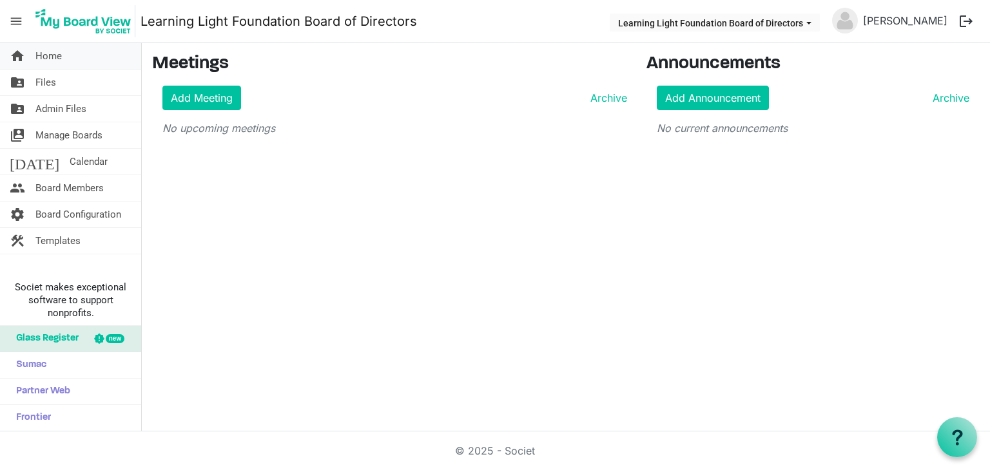
click at [49, 60] on span "Home" at bounding box center [48, 56] width 26 height 26
click at [60, 68] on span "Home" at bounding box center [48, 56] width 26 height 26
click at [52, 54] on span "Home" at bounding box center [48, 56] width 26 height 26
click at [90, 245] on link "construction Templates" at bounding box center [70, 241] width 141 height 26
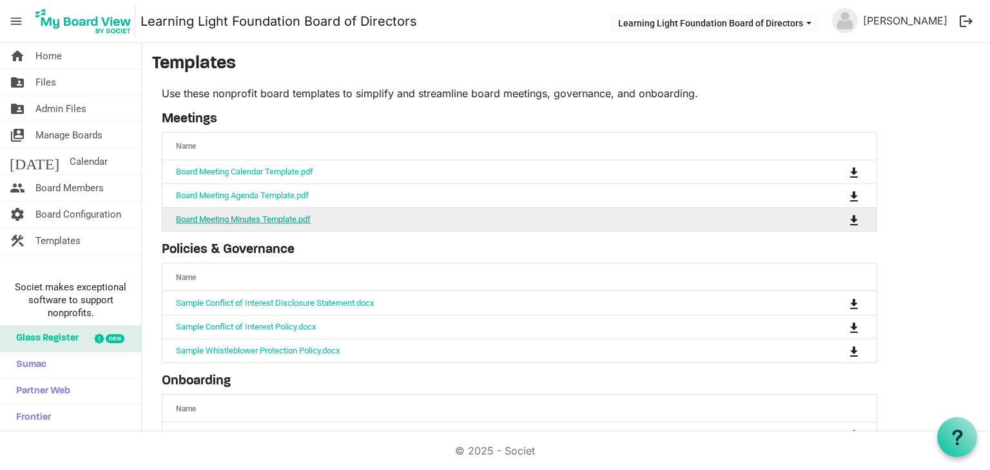
click at [277, 220] on link "Board Meeting Minutes Template.pdf" at bounding box center [243, 220] width 135 height 10
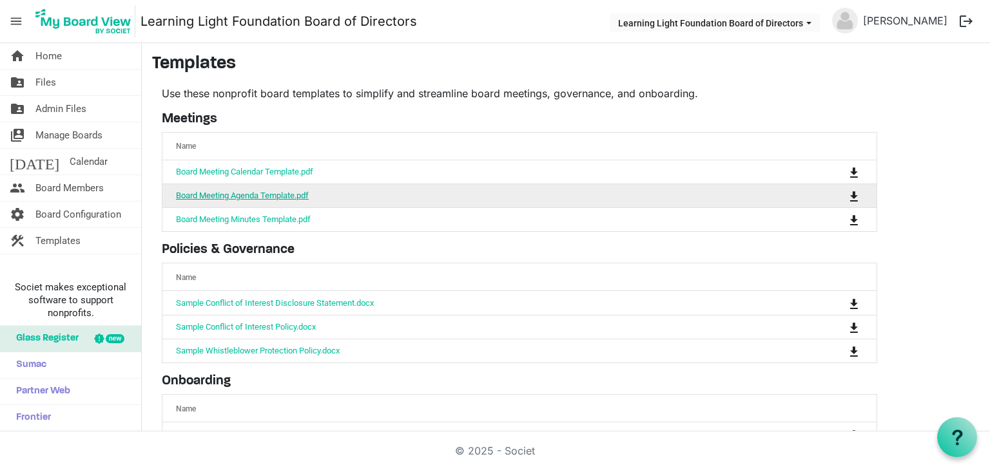
click at [280, 191] on link "Board Meeting Agenda Template.pdf" at bounding box center [242, 196] width 133 height 10
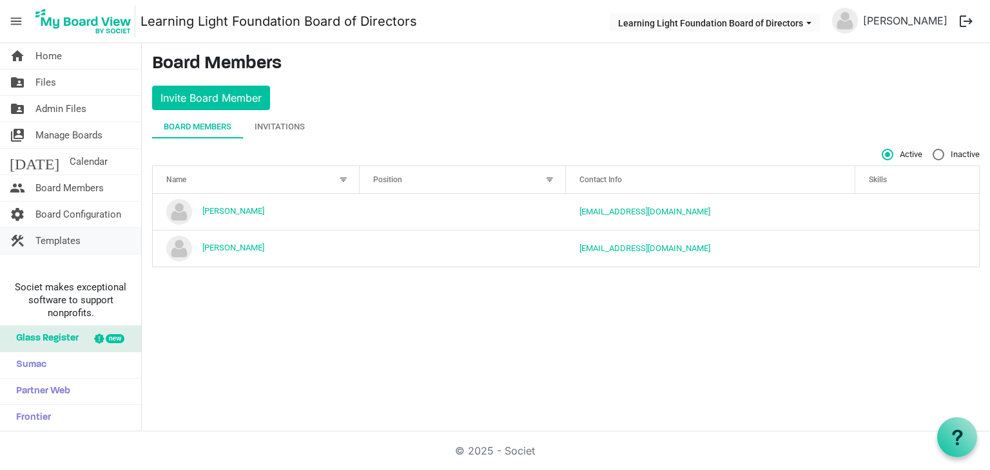
click at [46, 237] on span "Templates" at bounding box center [57, 241] width 45 height 26
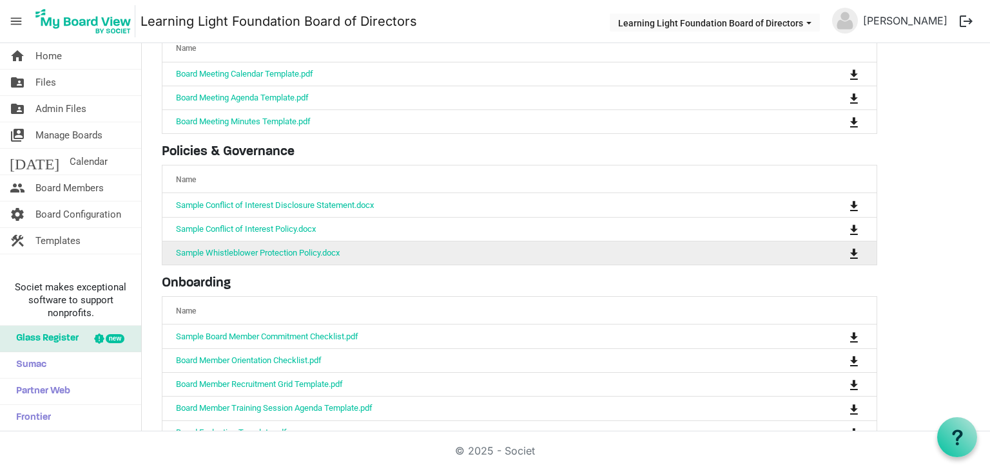
scroll to position [128, 0]
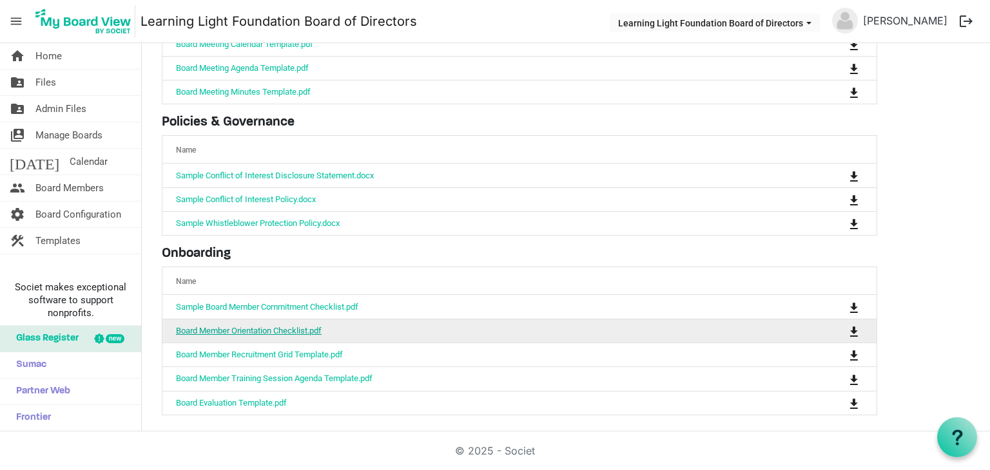
click at [257, 331] on link "Board Member Orientation Checklist.pdf" at bounding box center [249, 331] width 146 height 10
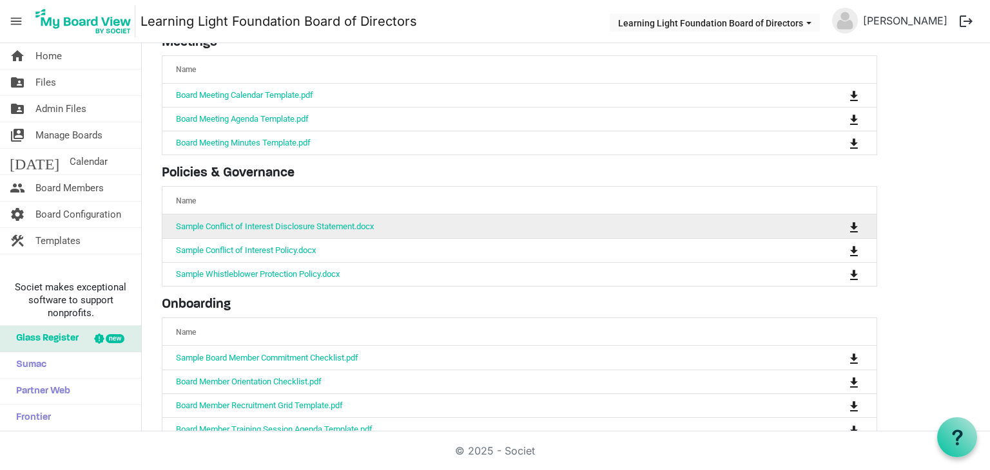
scroll to position [128, 0]
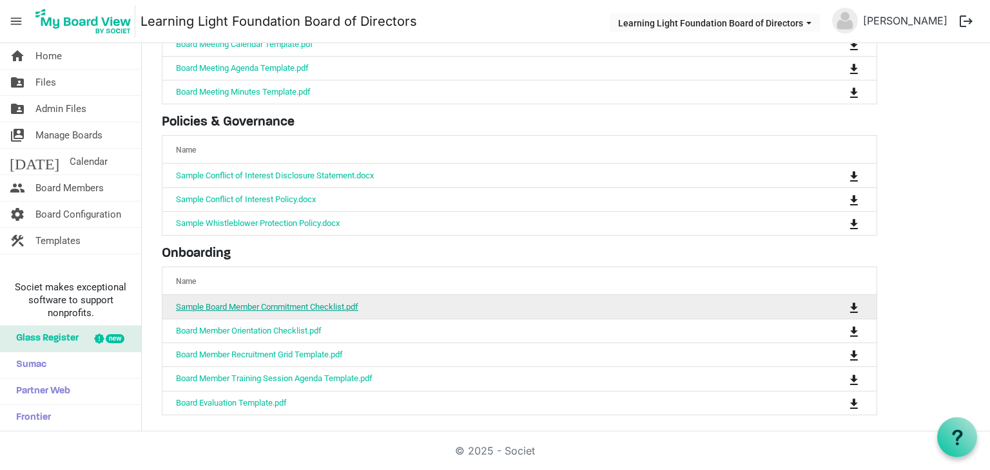
click at [293, 302] on link "Sample Board Member Commitment Checklist.pdf" at bounding box center [267, 307] width 182 height 10
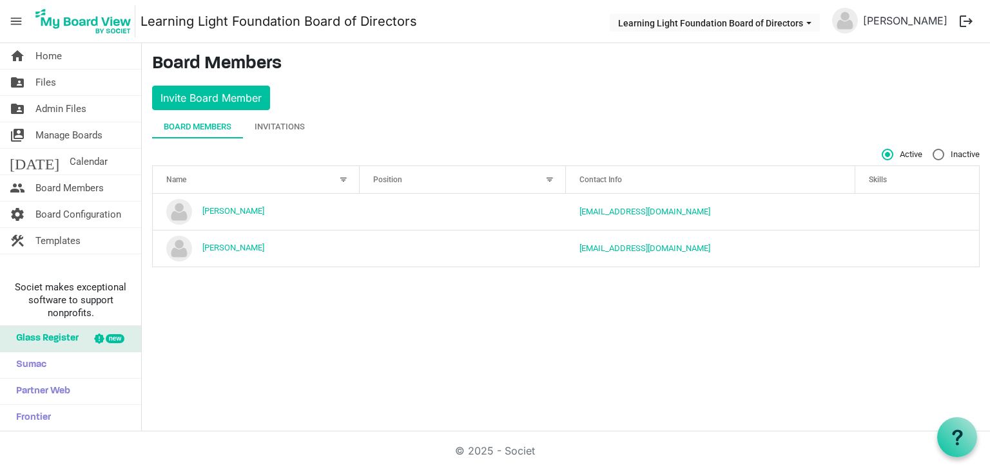
click at [47, 20] on img at bounding box center [84, 21] width 104 height 32
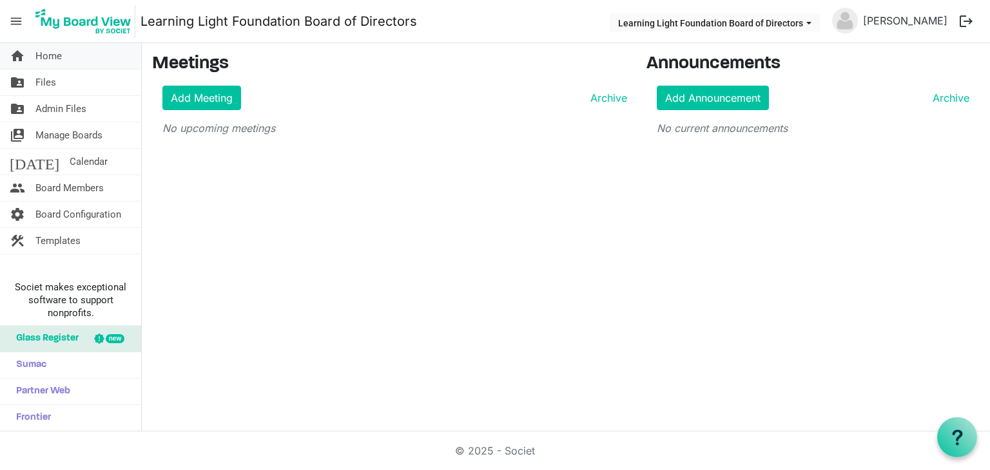
click at [99, 56] on link "home Home" at bounding box center [70, 56] width 141 height 26
click at [103, 158] on link "[DATE] Calendar" at bounding box center [70, 162] width 141 height 26
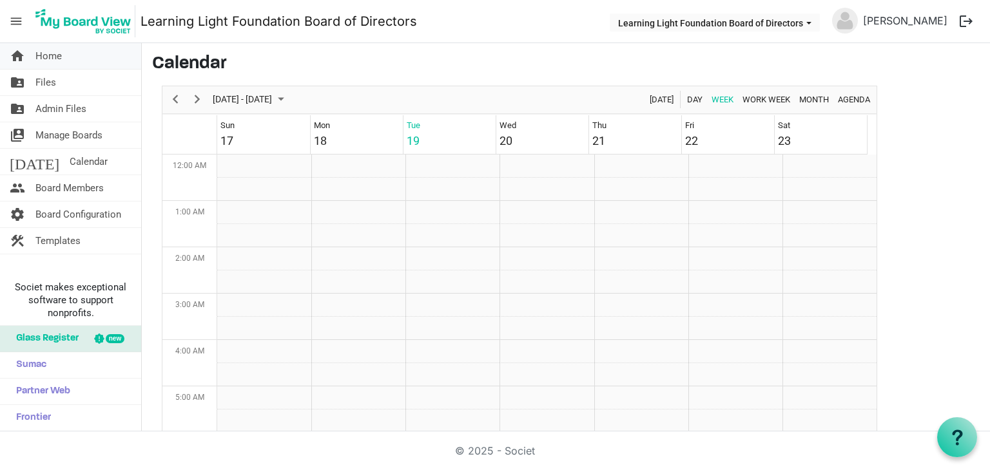
scroll to position [418, 0]
click at [59, 59] on span "Home" at bounding box center [48, 56] width 26 height 26
